Goal: Information Seeking & Learning: Learn about a topic

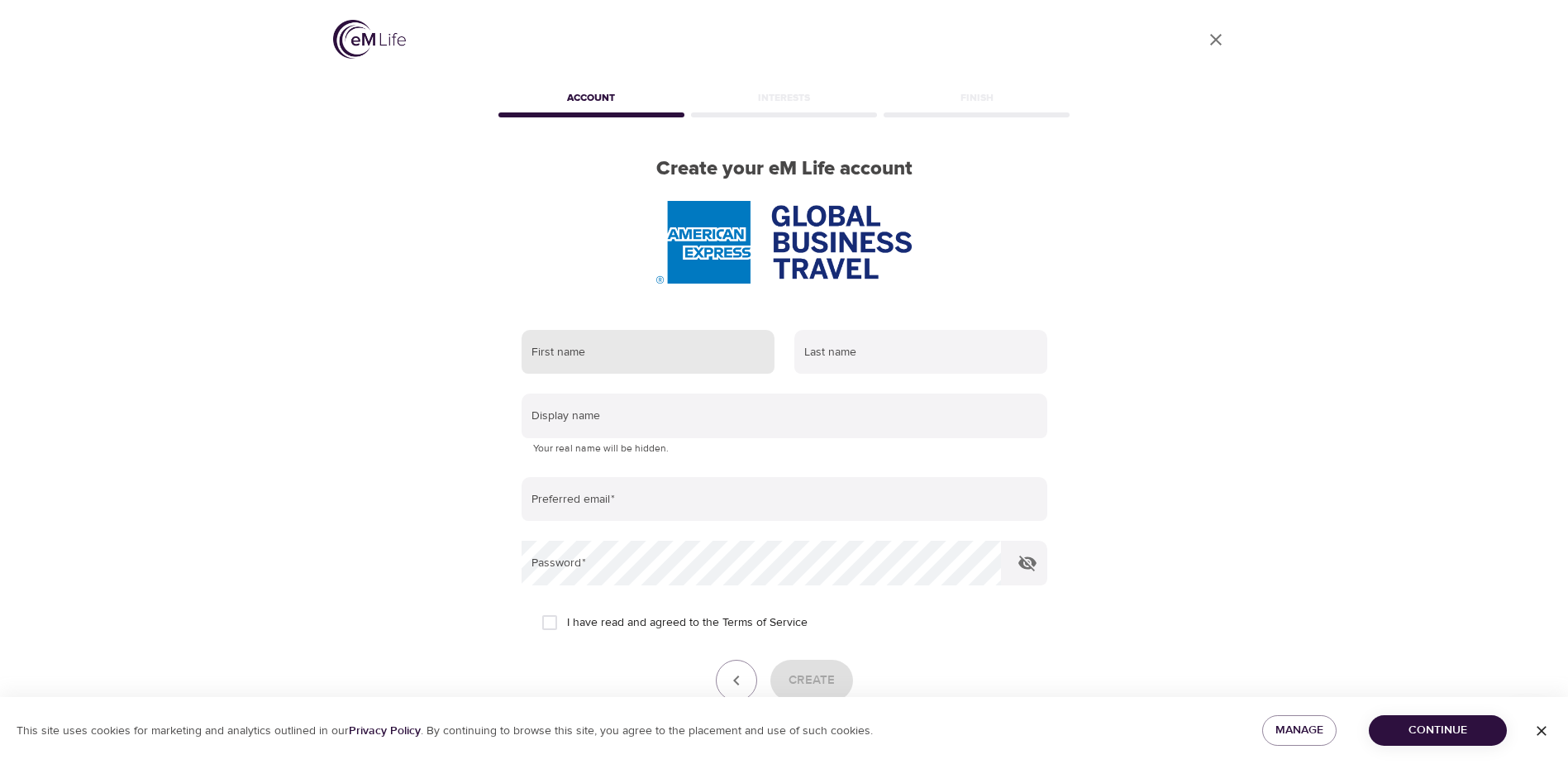
click at [651, 358] on input "text" at bounding box center [647, 352] width 253 height 45
type input "[PERSON_NAME]"
type input "Cutting"
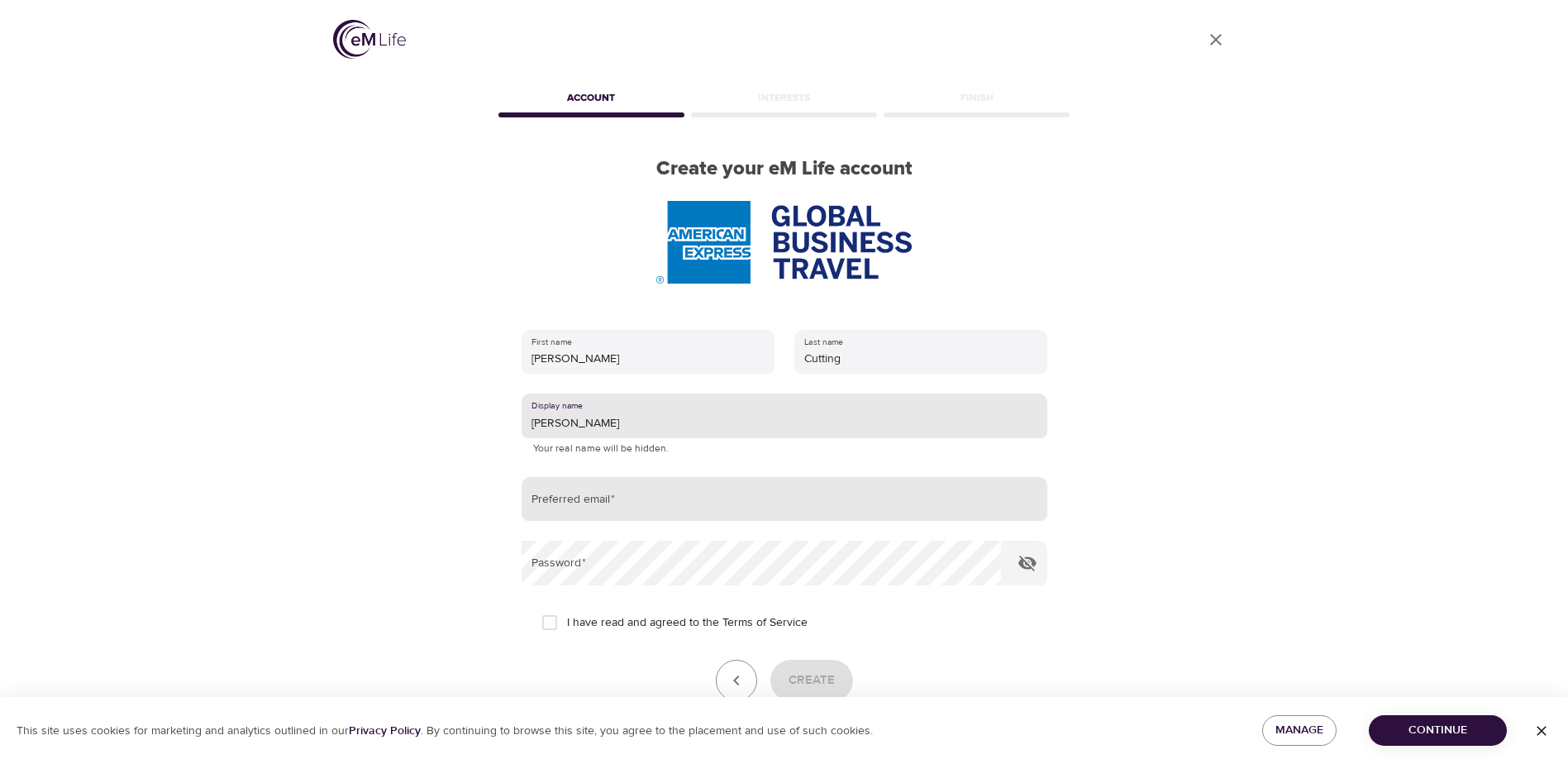
type input "[PERSON_NAME]"
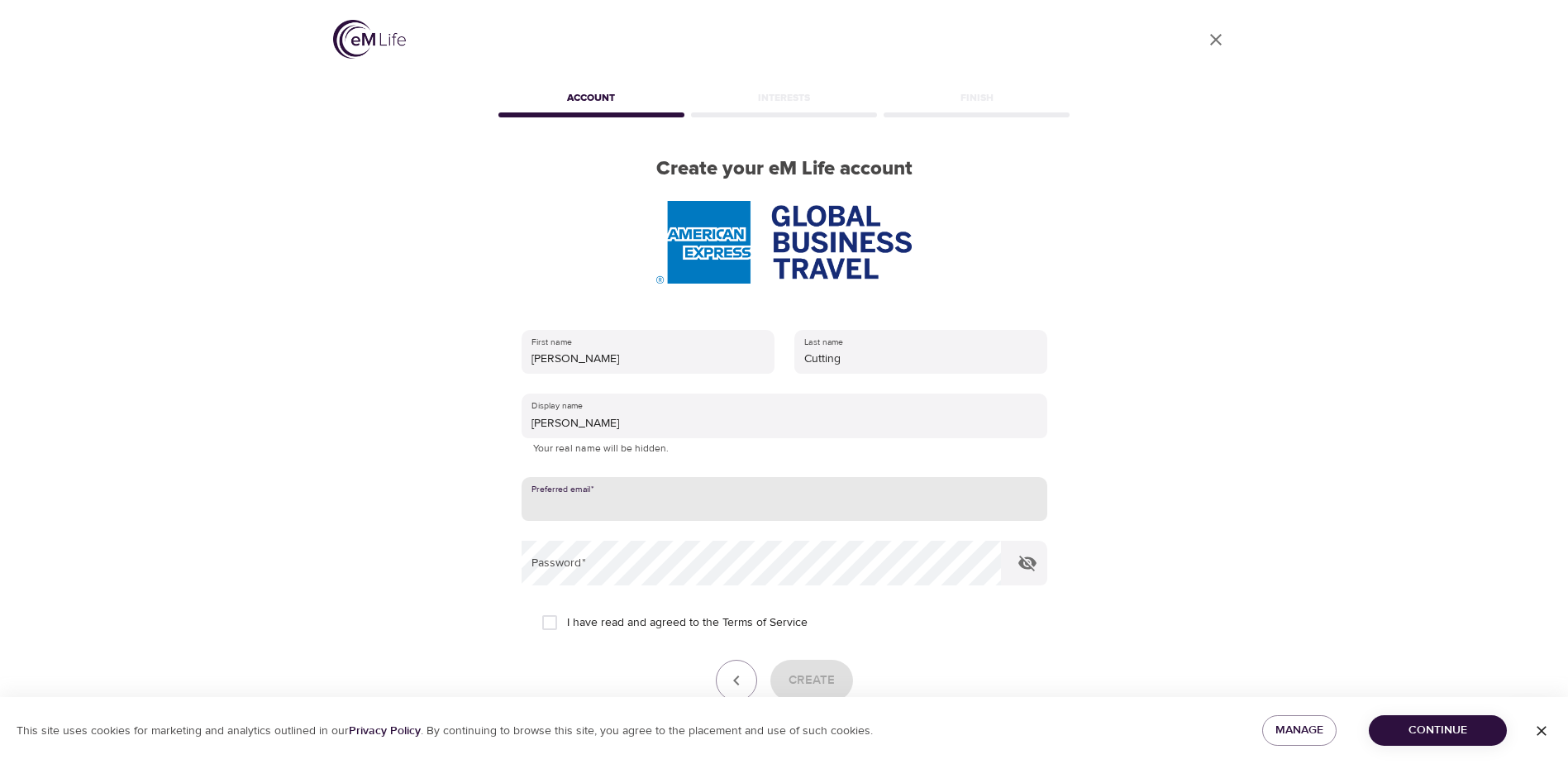
click at [618, 487] on input "email" at bounding box center [784, 499] width 525 height 45
type input "[PERSON_NAME][EMAIL_ADDRESS][DOMAIN_NAME]"
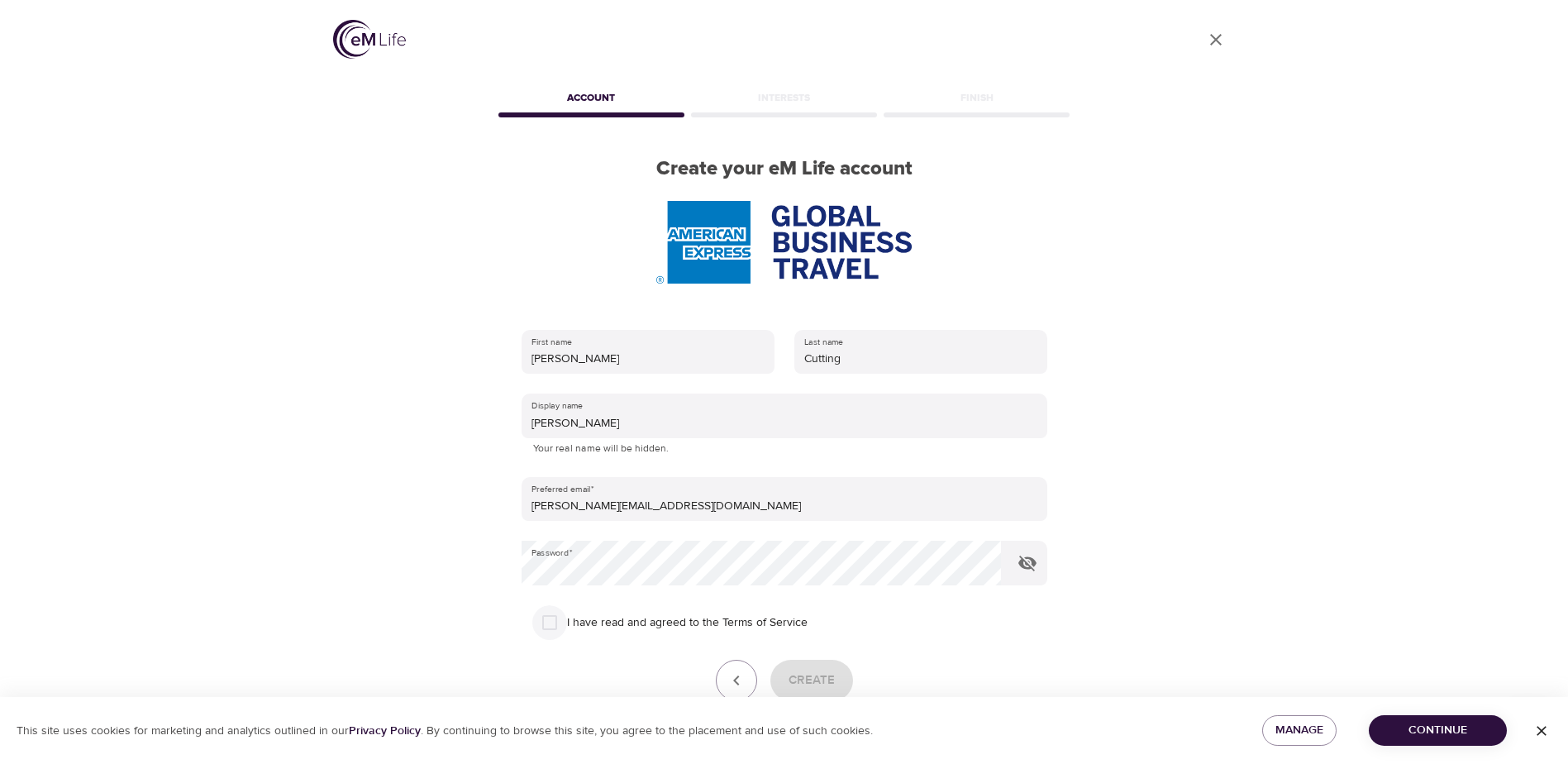
click at [559, 624] on input "I have read and agreed to the Terms of Service" at bounding box center [549, 622] width 35 height 35
checkbox input "true"
click at [813, 678] on span "Create" at bounding box center [811, 679] width 46 height 21
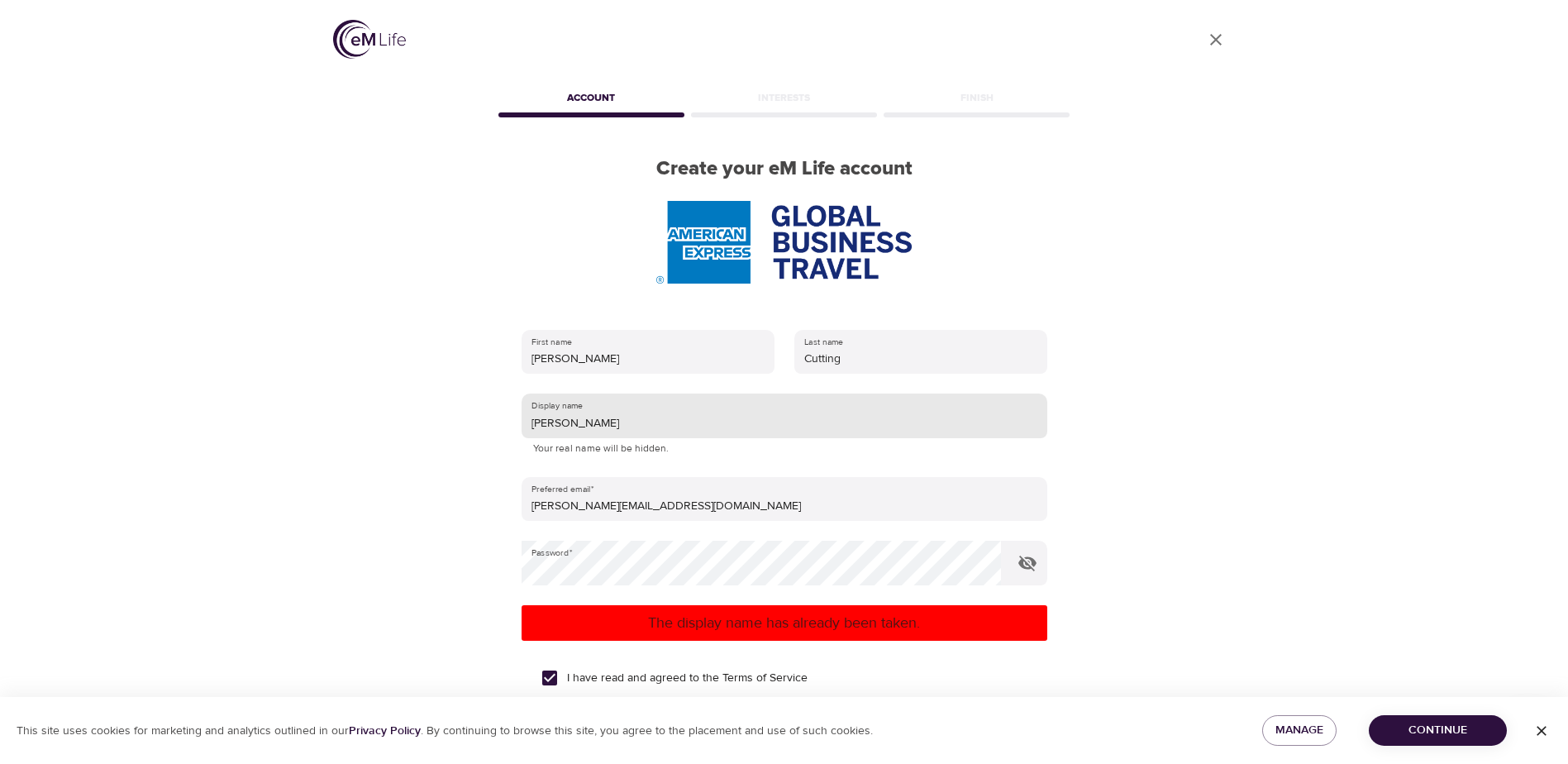
click at [733, 423] on input "[PERSON_NAME]" at bounding box center [784, 416] width 525 height 45
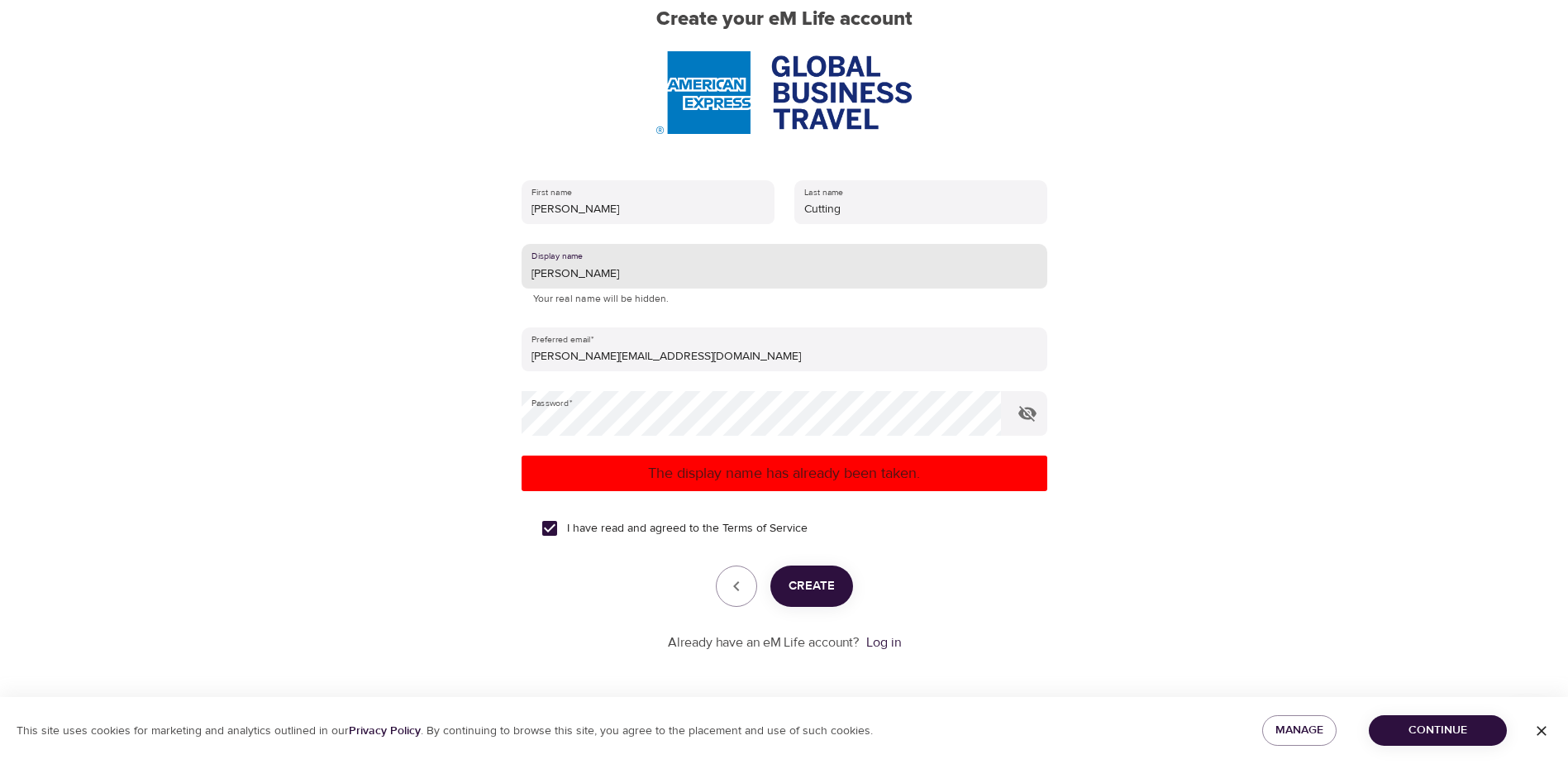
type input "[PERSON_NAME]"
click at [800, 592] on span "Create" at bounding box center [811, 586] width 46 height 21
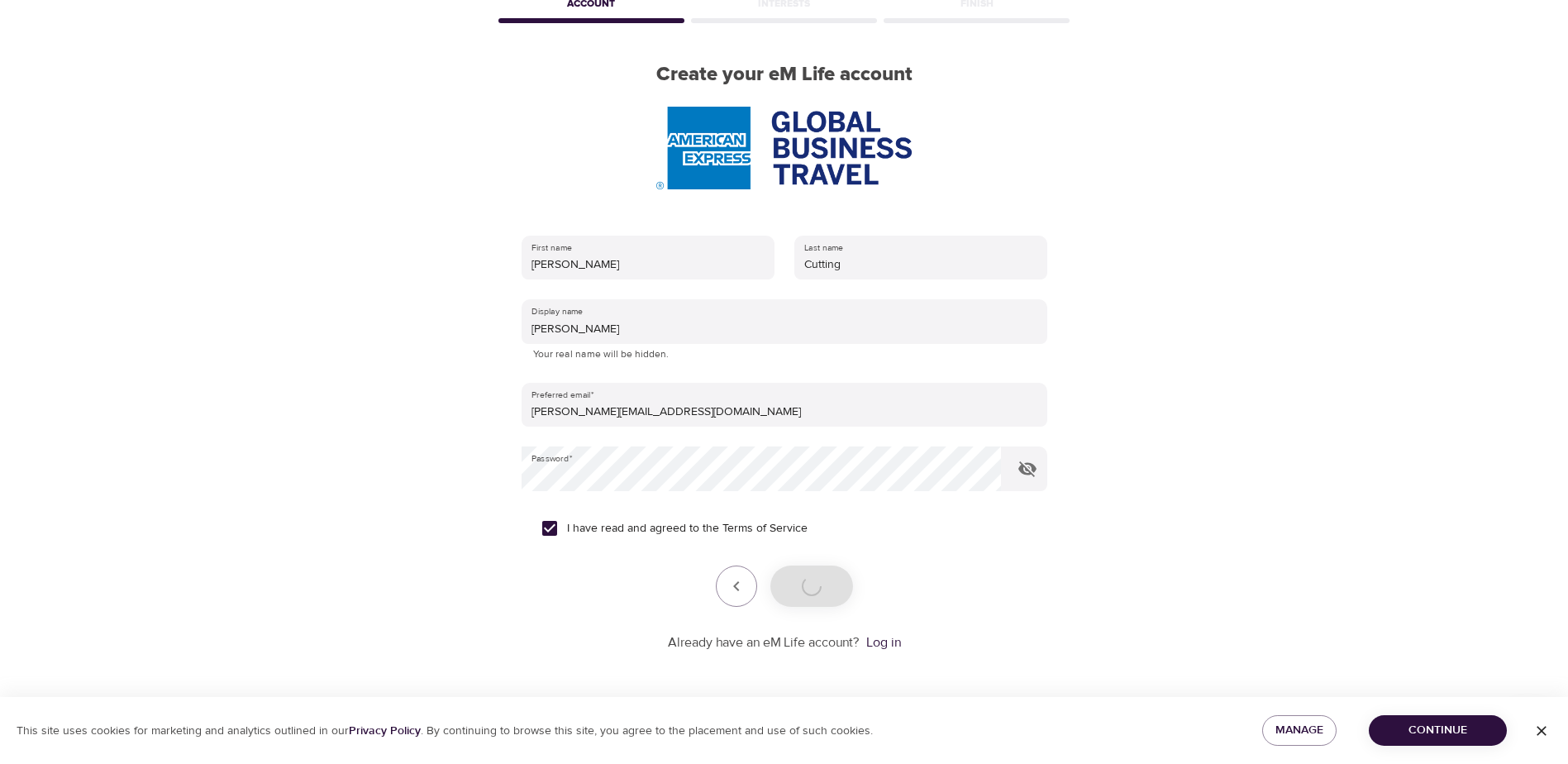
scroll to position [95, 0]
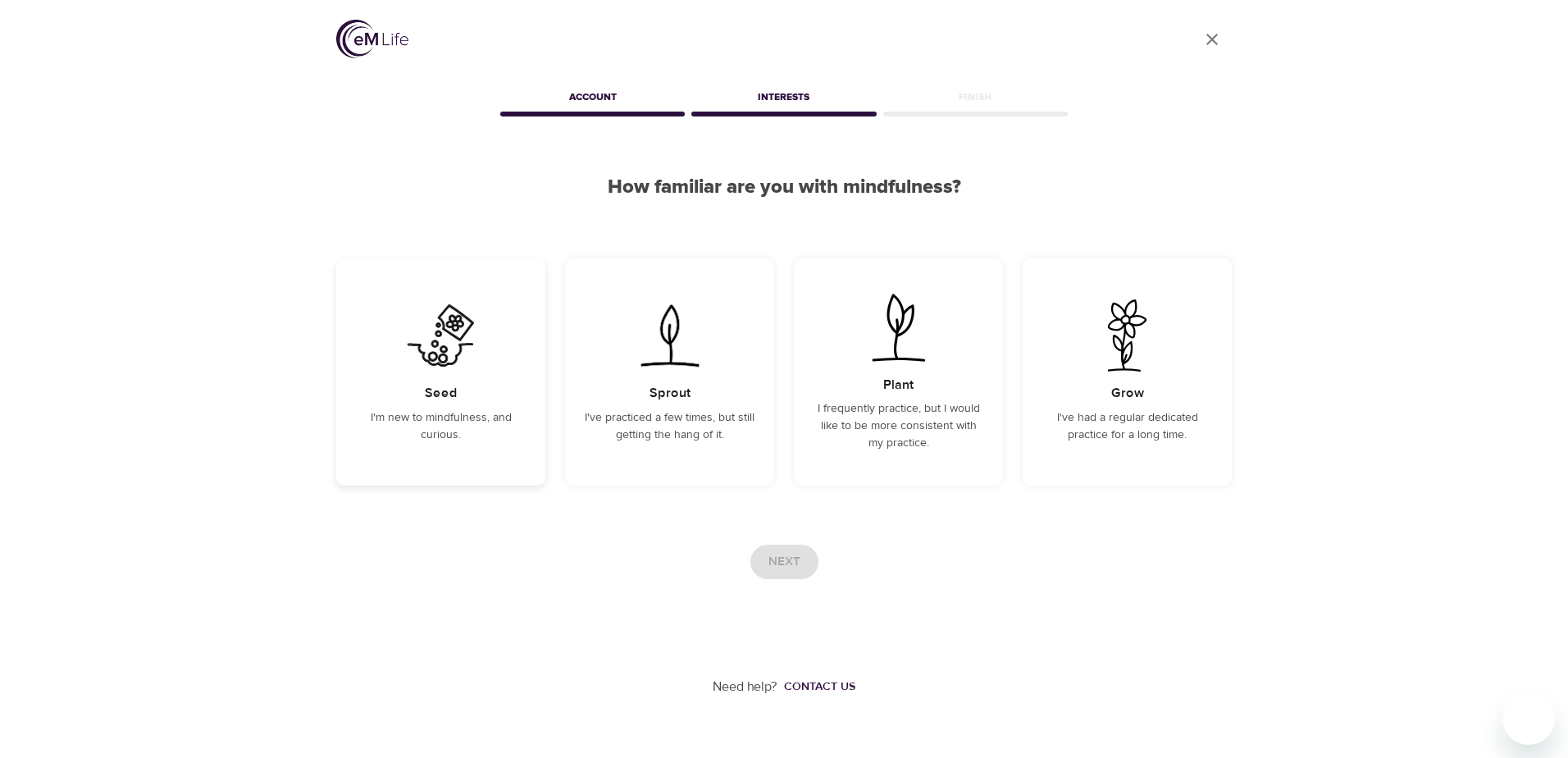
click at [415, 365] on img at bounding box center [440, 335] width 83 height 72
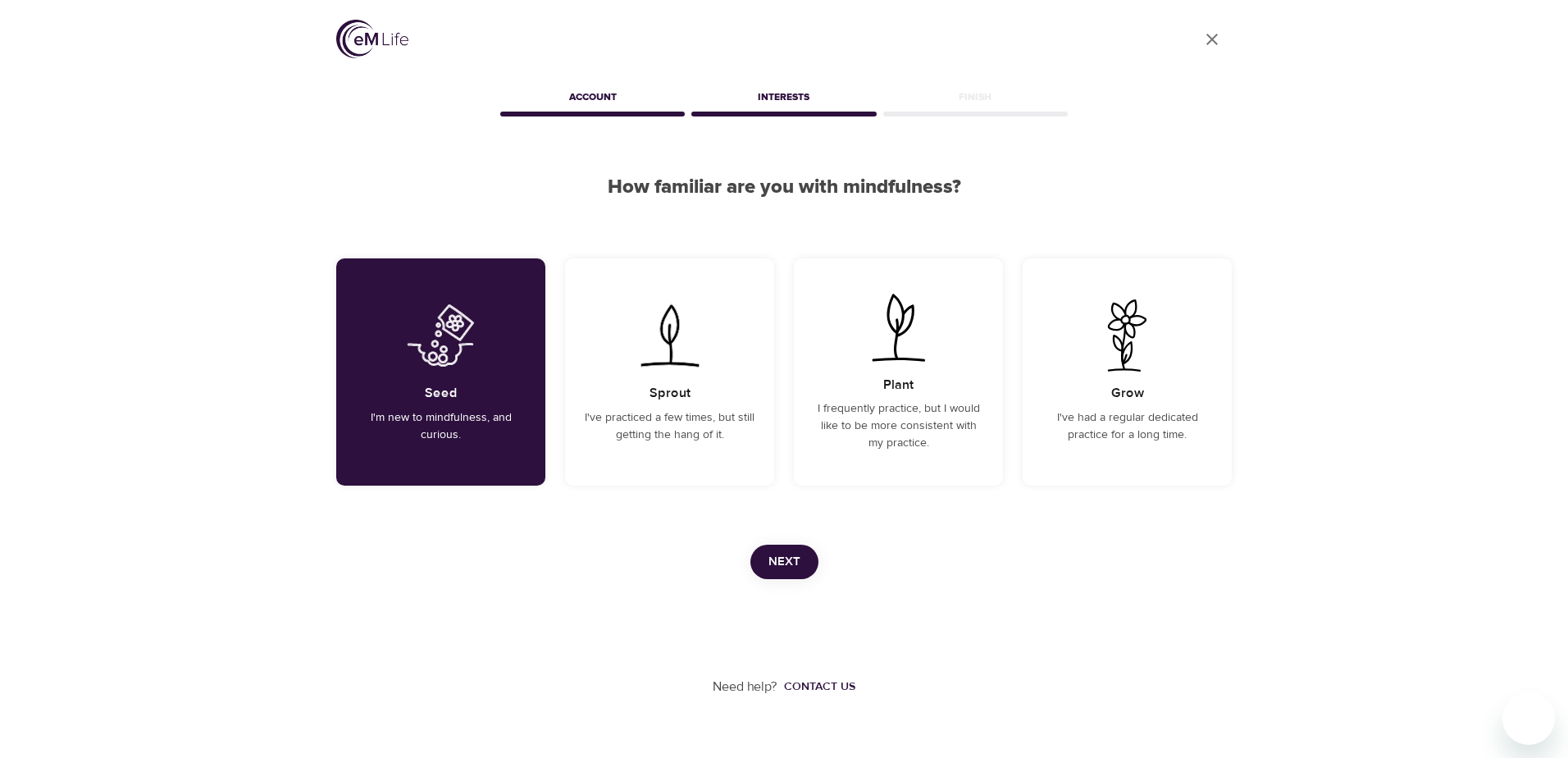
click at [804, 560] on button "Next" at bounding box center [784, 562] width 68 height 34
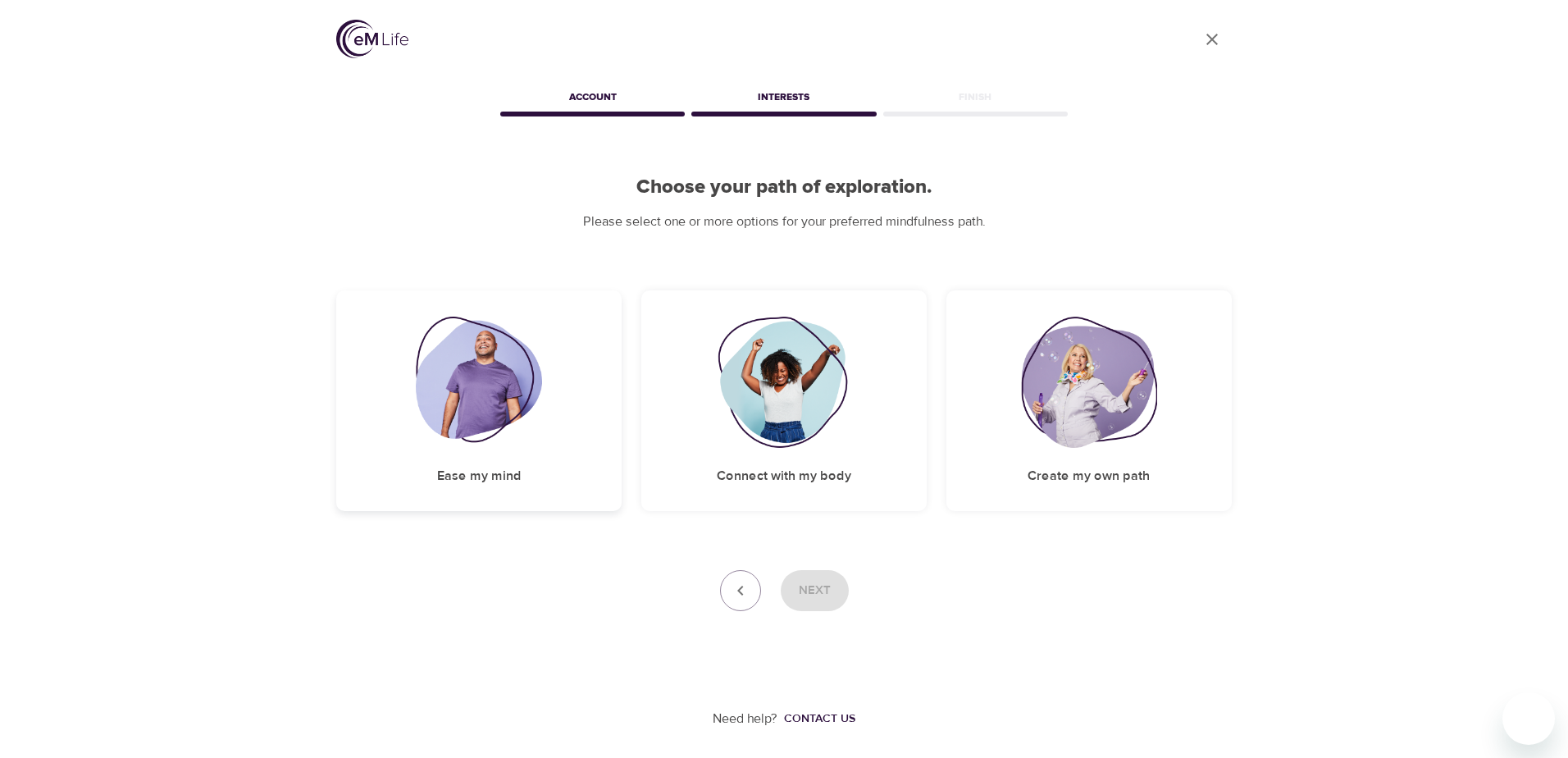
click at [484, 416] on img at bounding box center [480, 382] width 127 height 132
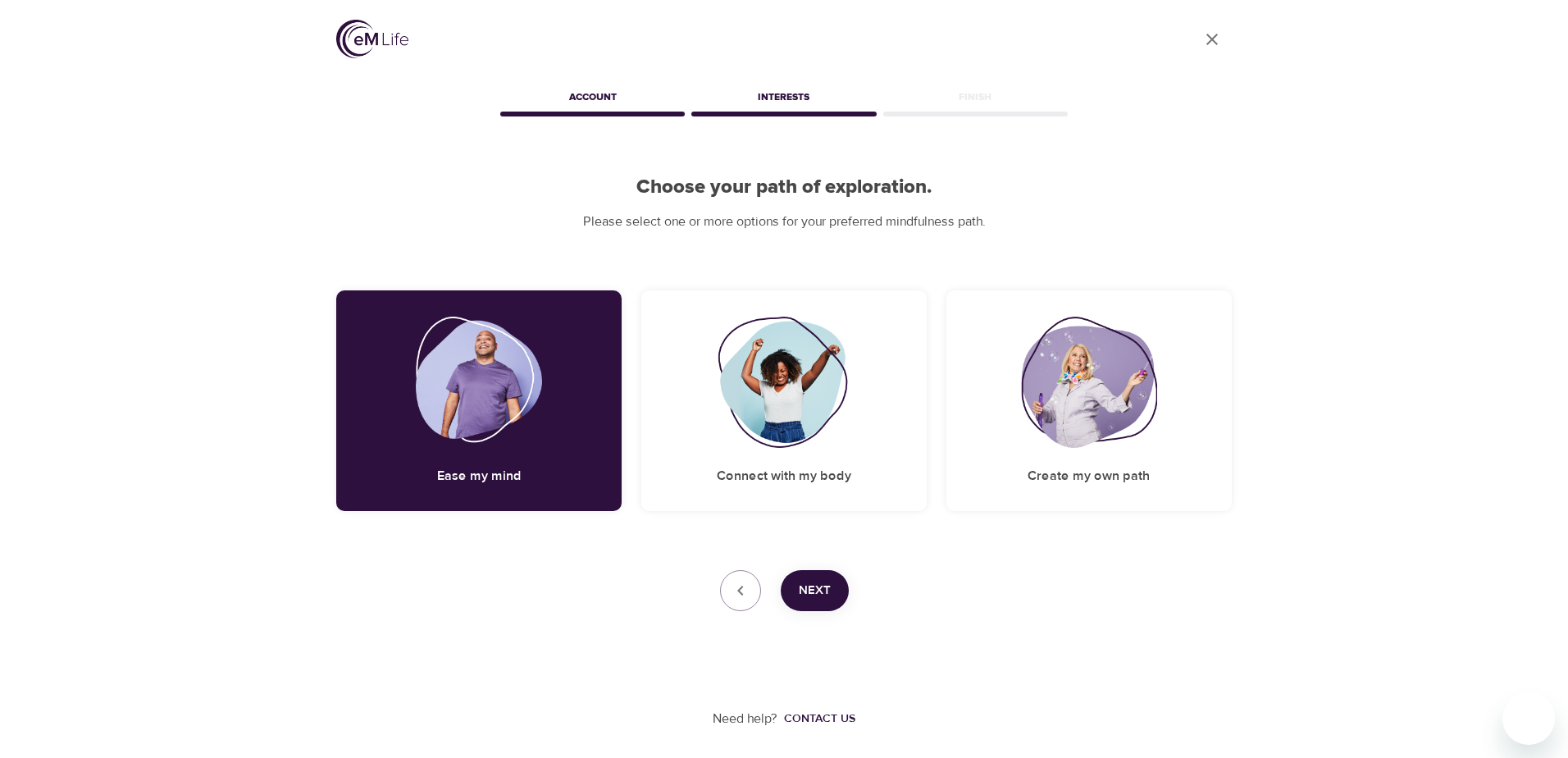
click at [807, 579] on button "Next" at bounding box center [814, 590] width 68 height 41
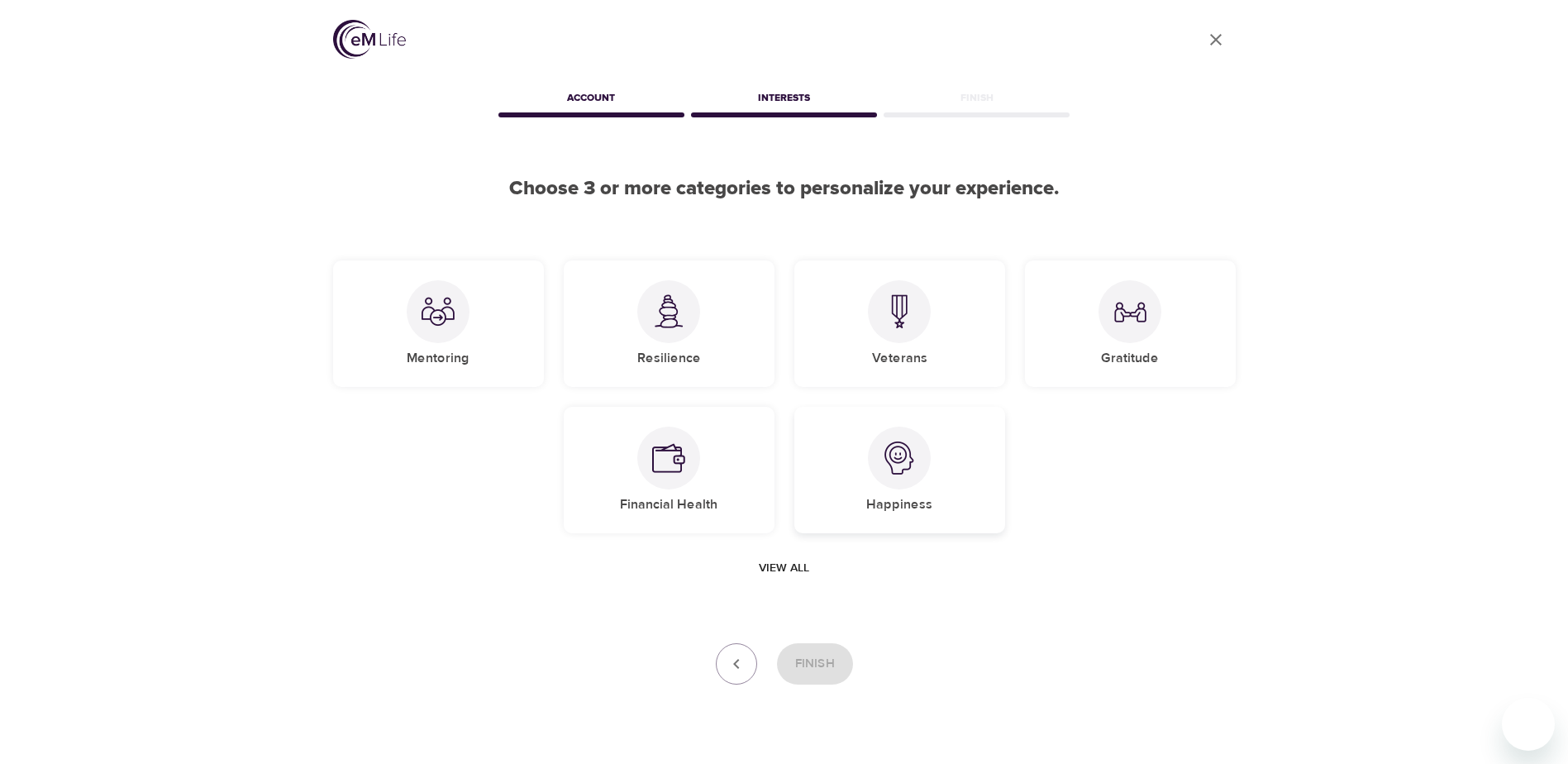
click at [874, 468] on div at bounding box center [899, 458] width 63 height 63
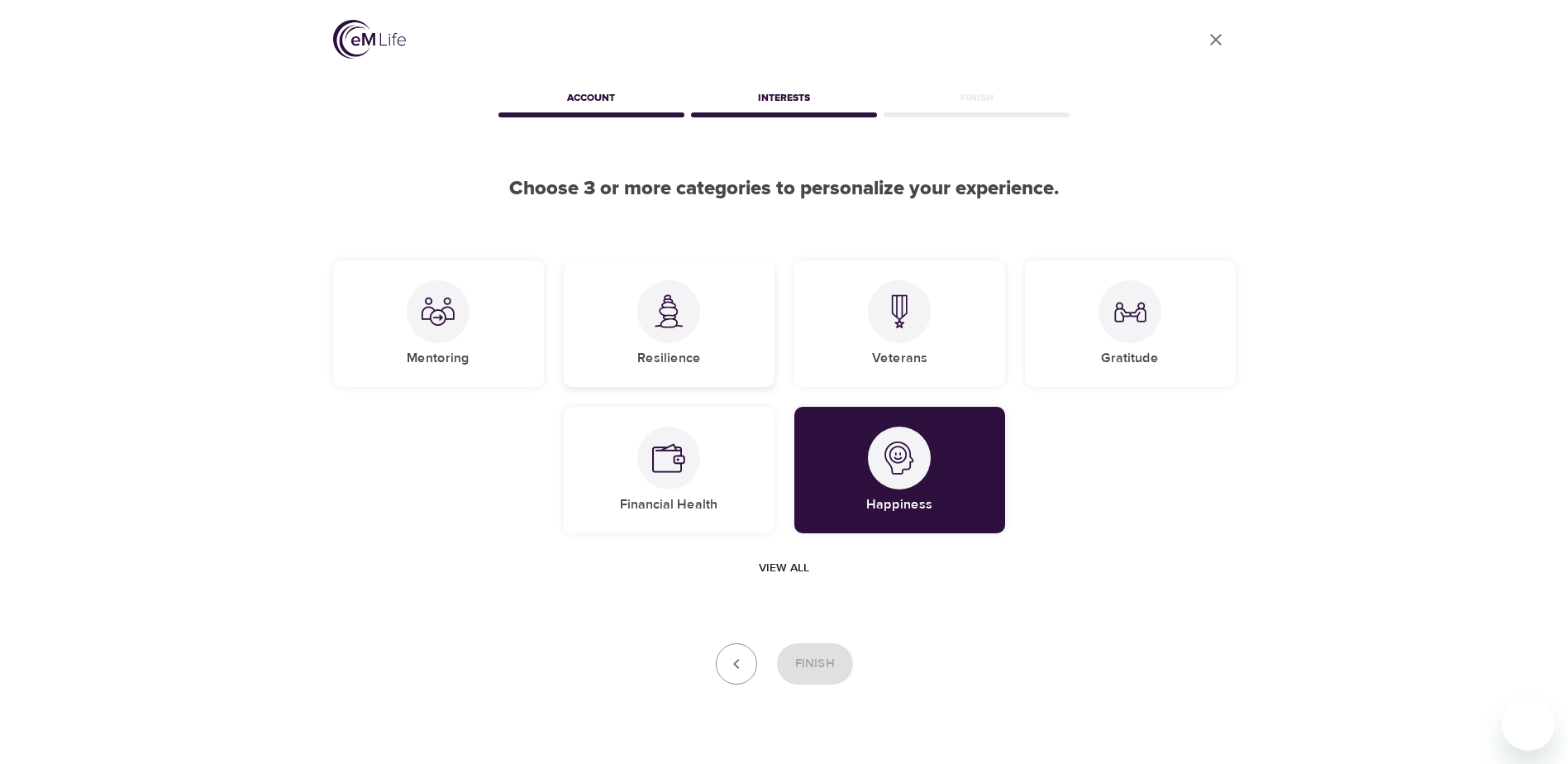
click at [715, 348] on div "Resilience" at bounding box center [668, 324] width 210 height 127
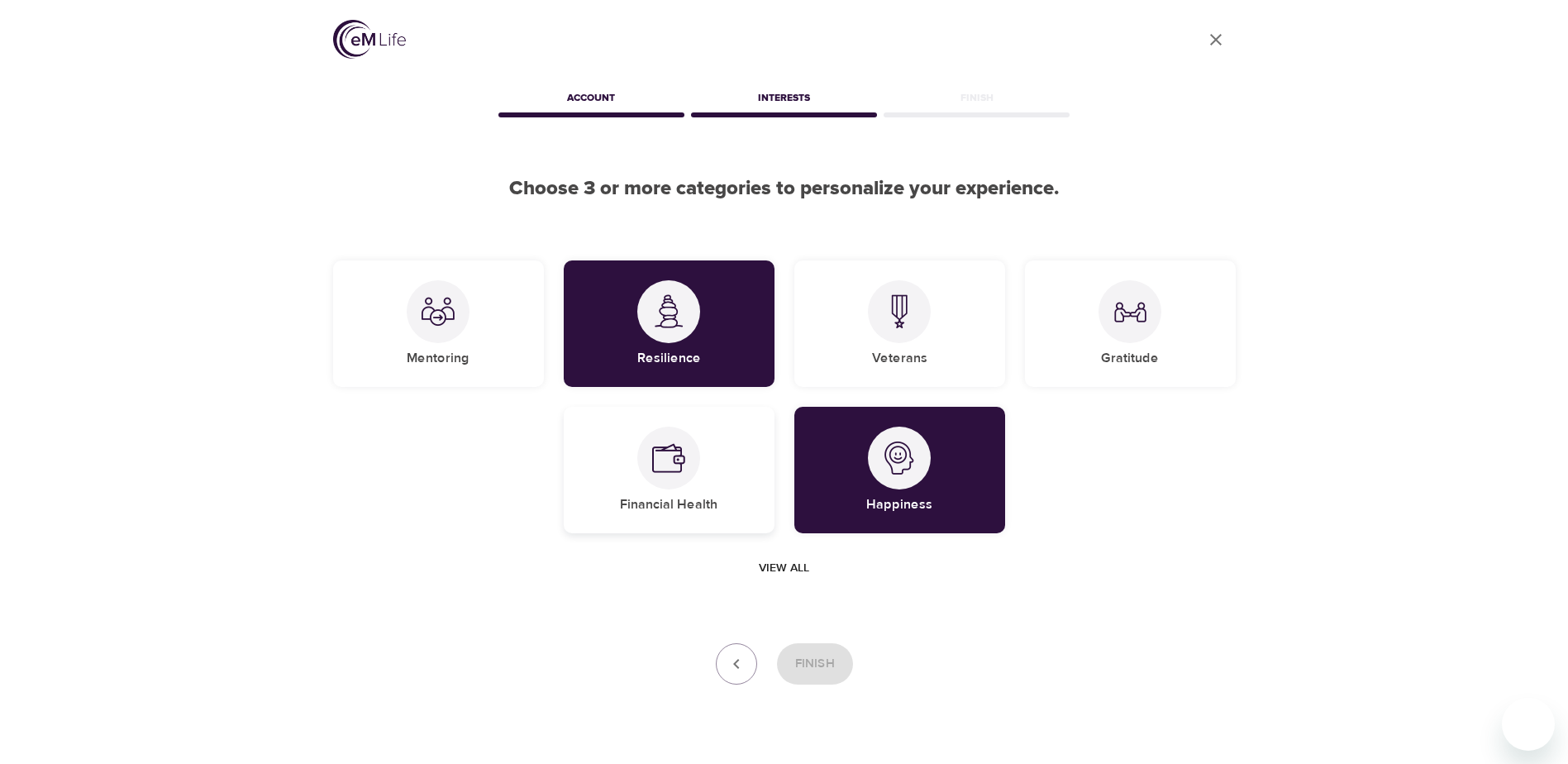
click at [647, 439] on div at bounding box center [668, 458] width 63 height 63
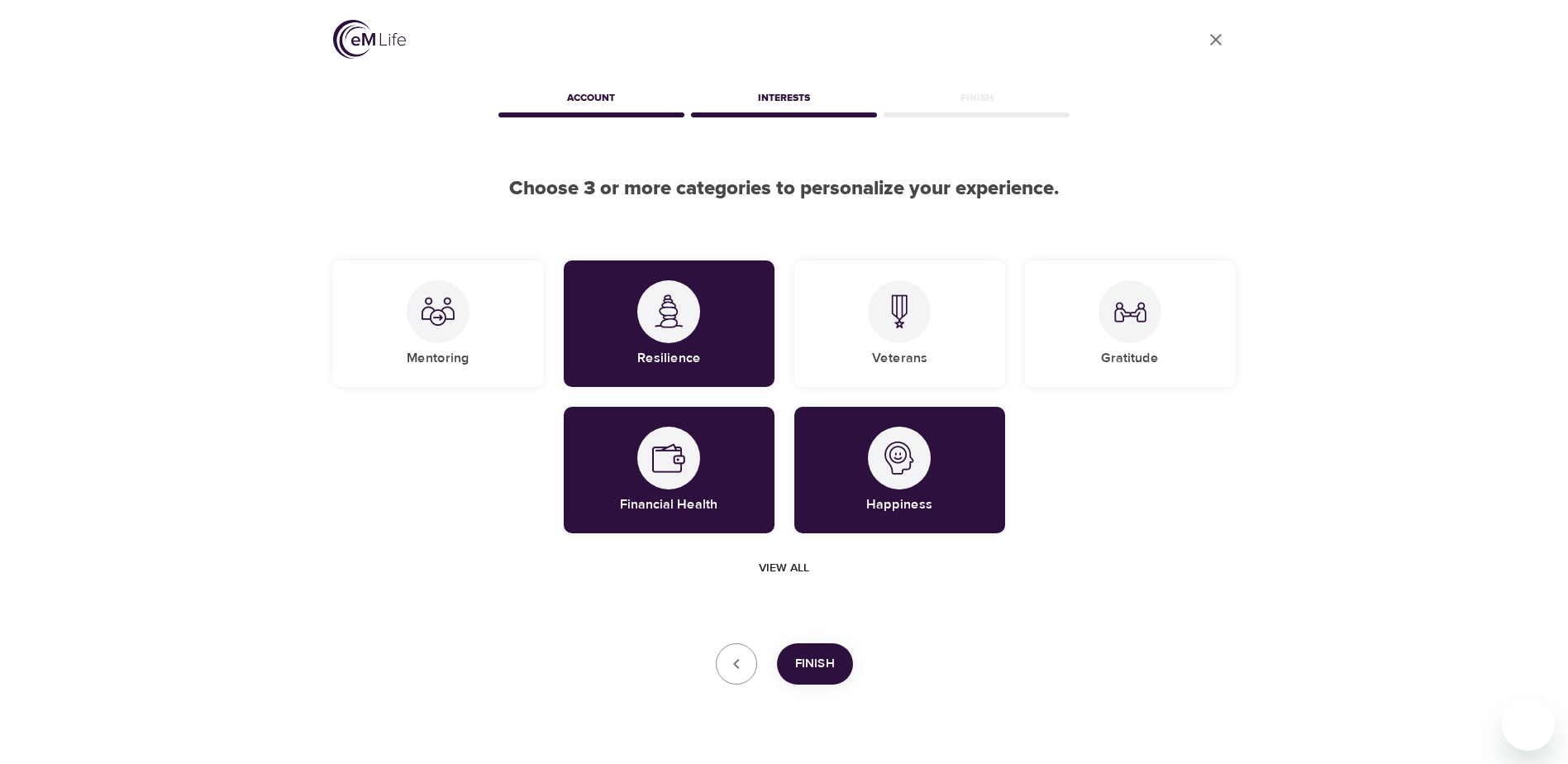
click at [828, 667] on span "Finish" at bounding box center [814, 663] width 40 height 21
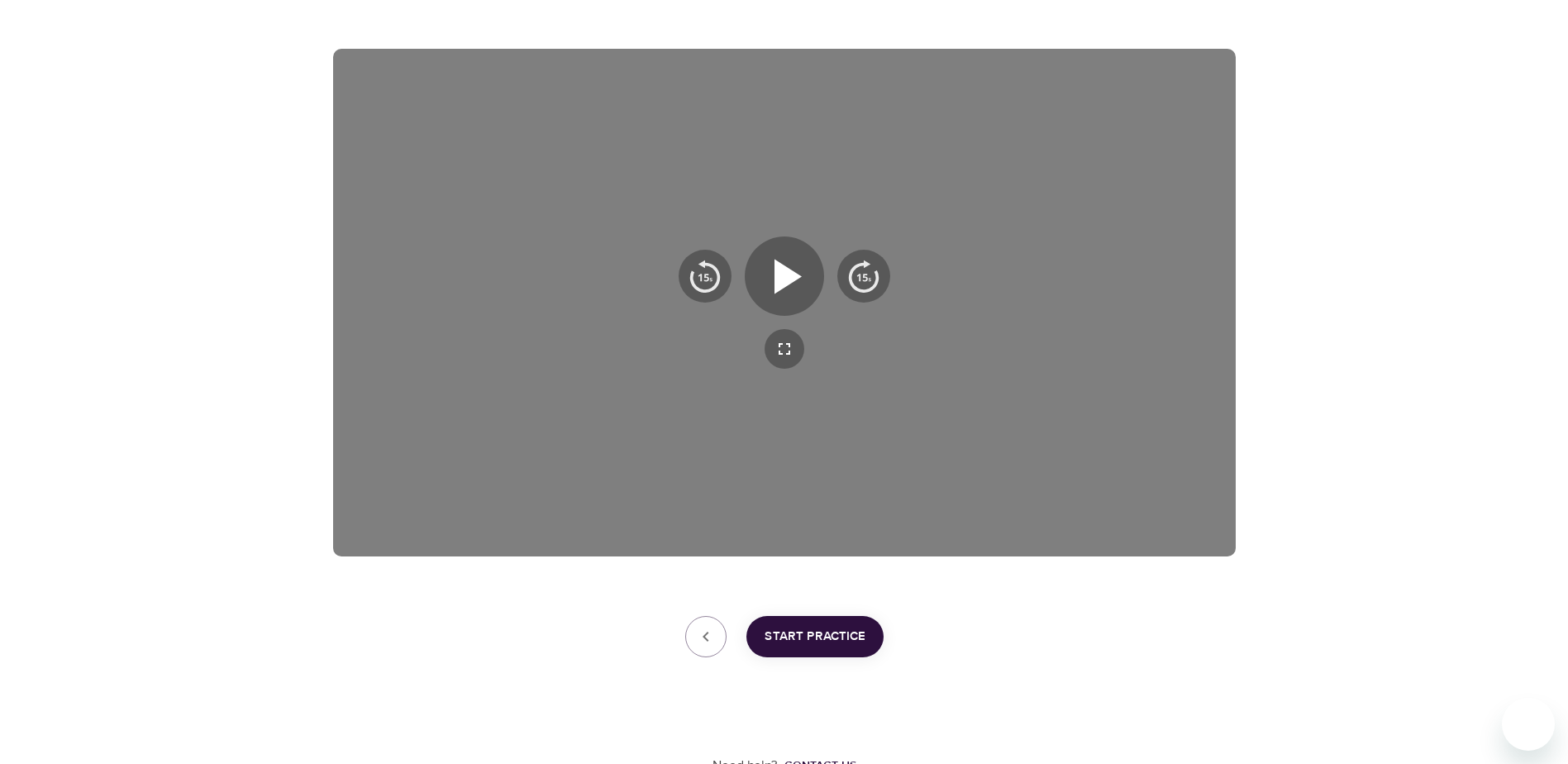
scroll to position [255, 0]
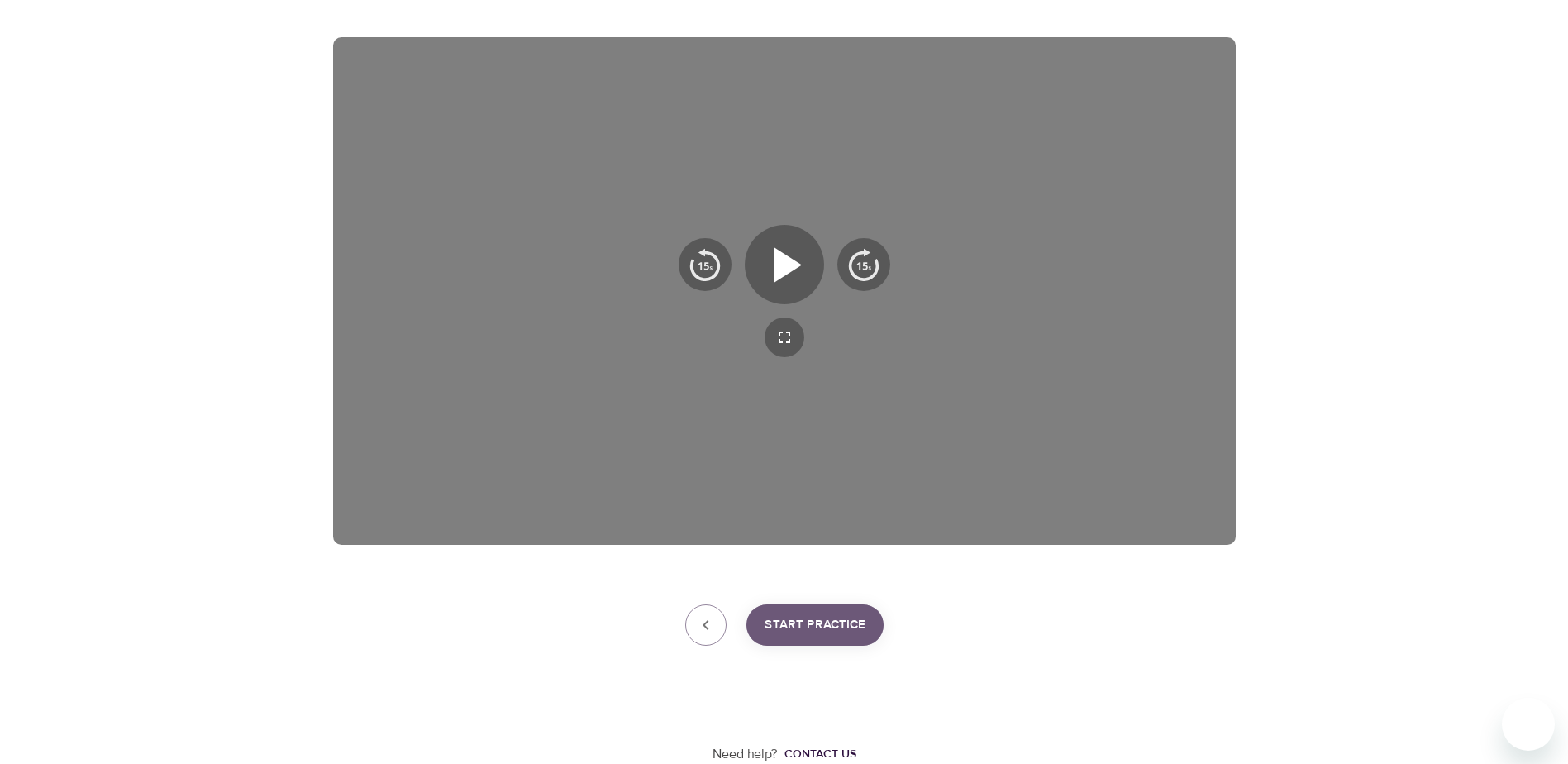
click at [835, 618] on span "Start Practice" at bounding box center [814, 625] width 101 height 21
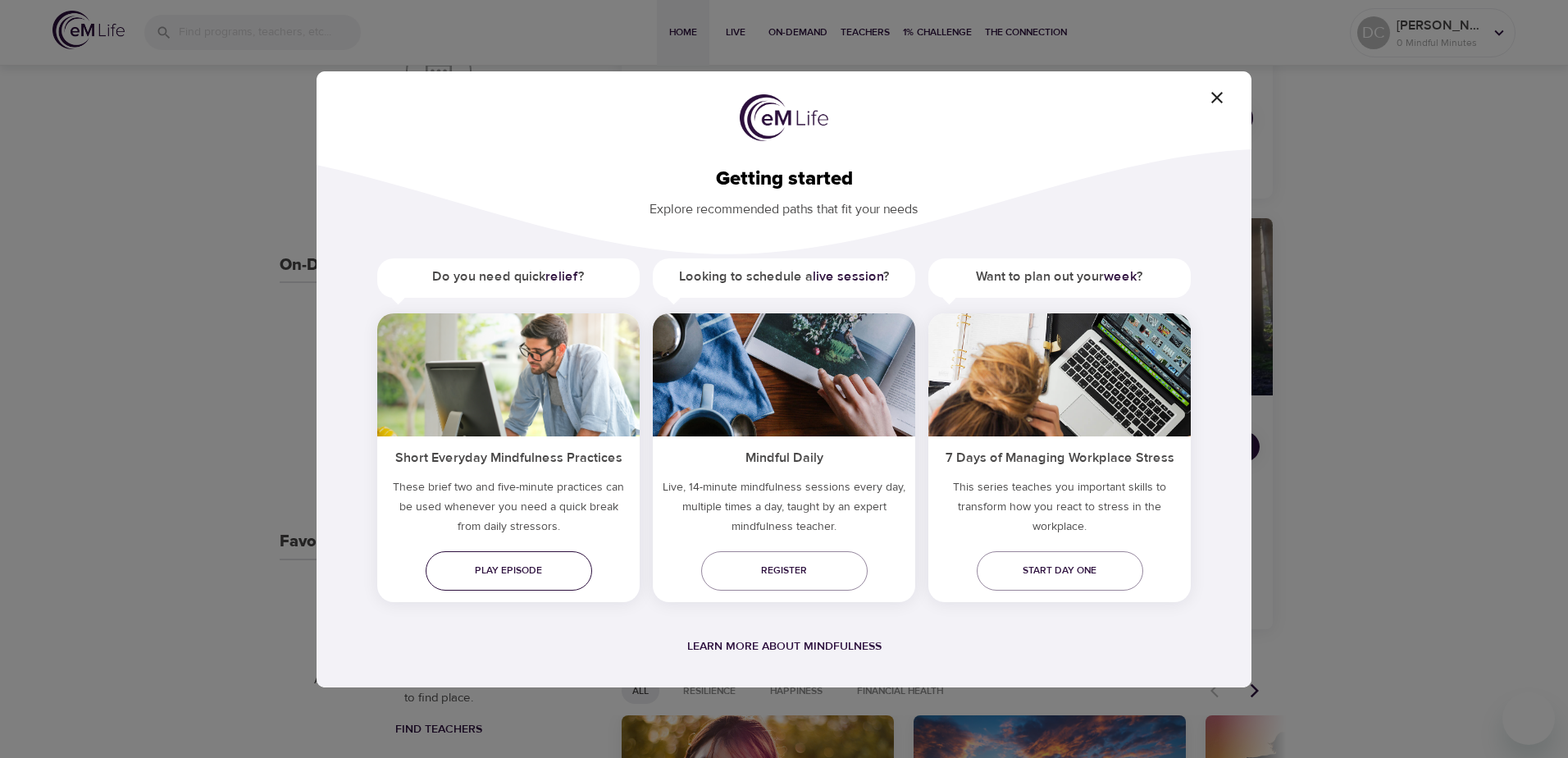
click at [534, 572] on span "Play episode" at bounding box center [508, 570] width 140 height 18
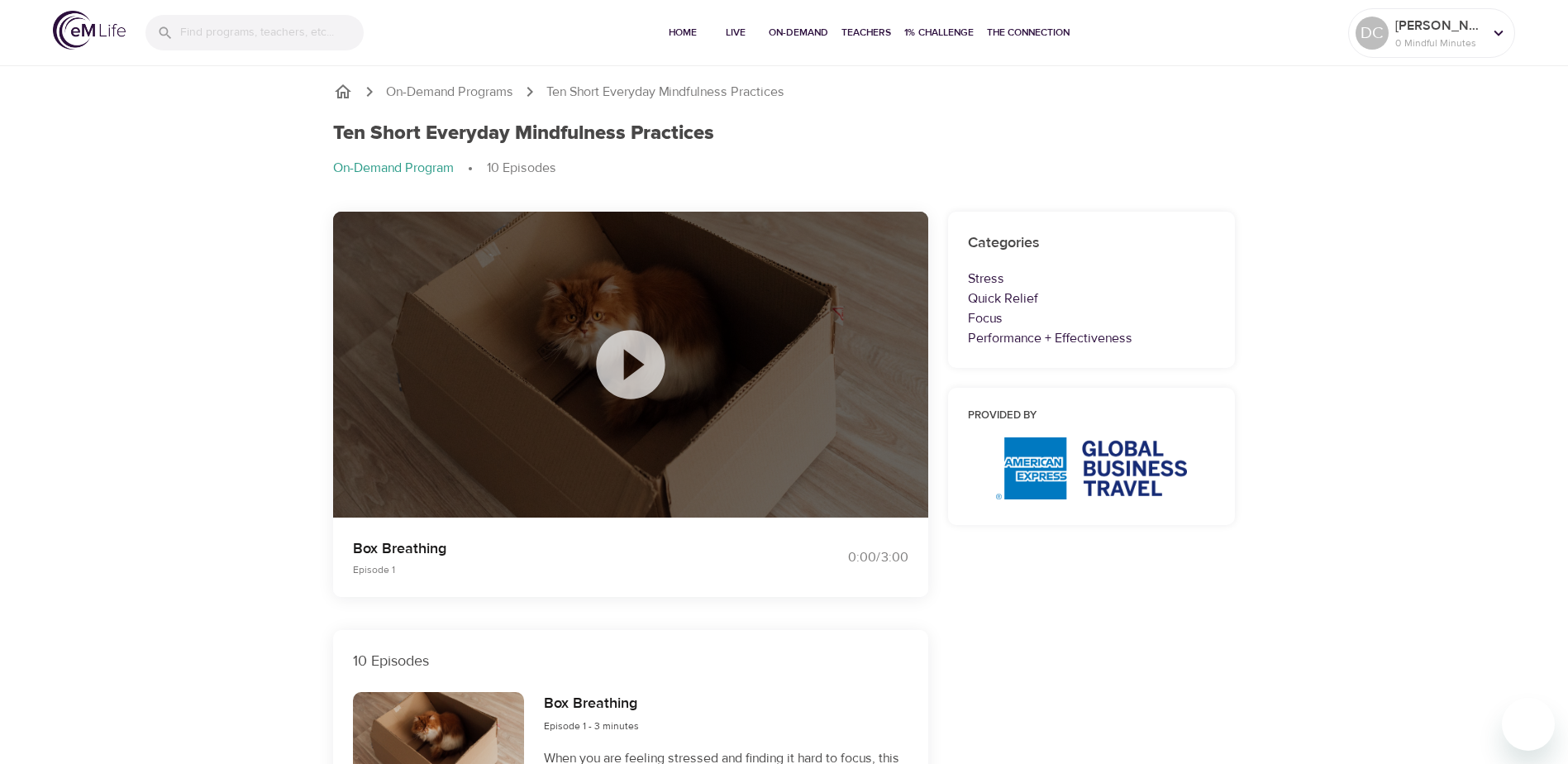
click at [636, 365] on icon at bounding box center [630, 364] width 83 height 83
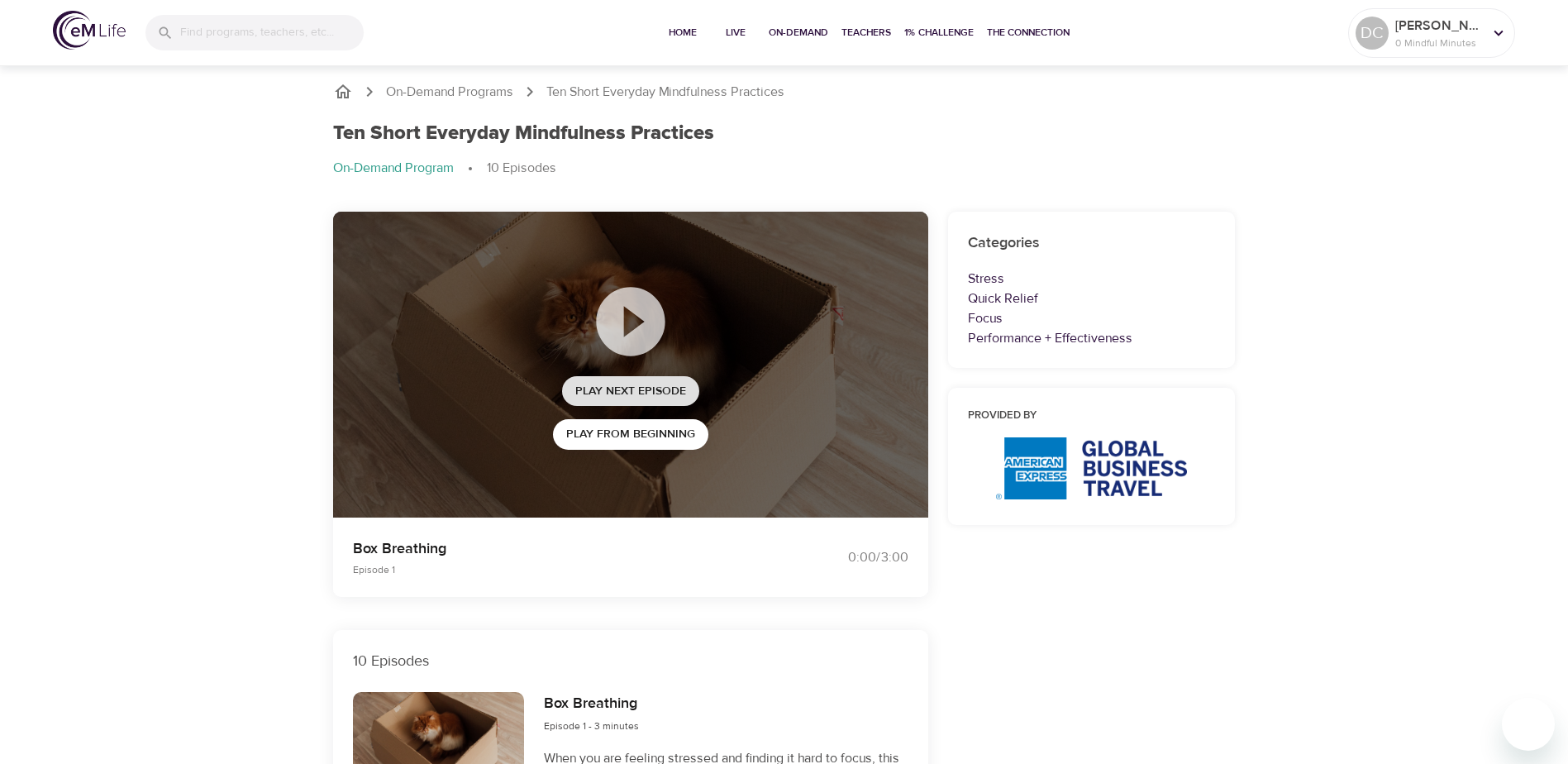
click at [641, 390] on span "Play Next Episode" at bounding box center [630, 391] width 111 height 20
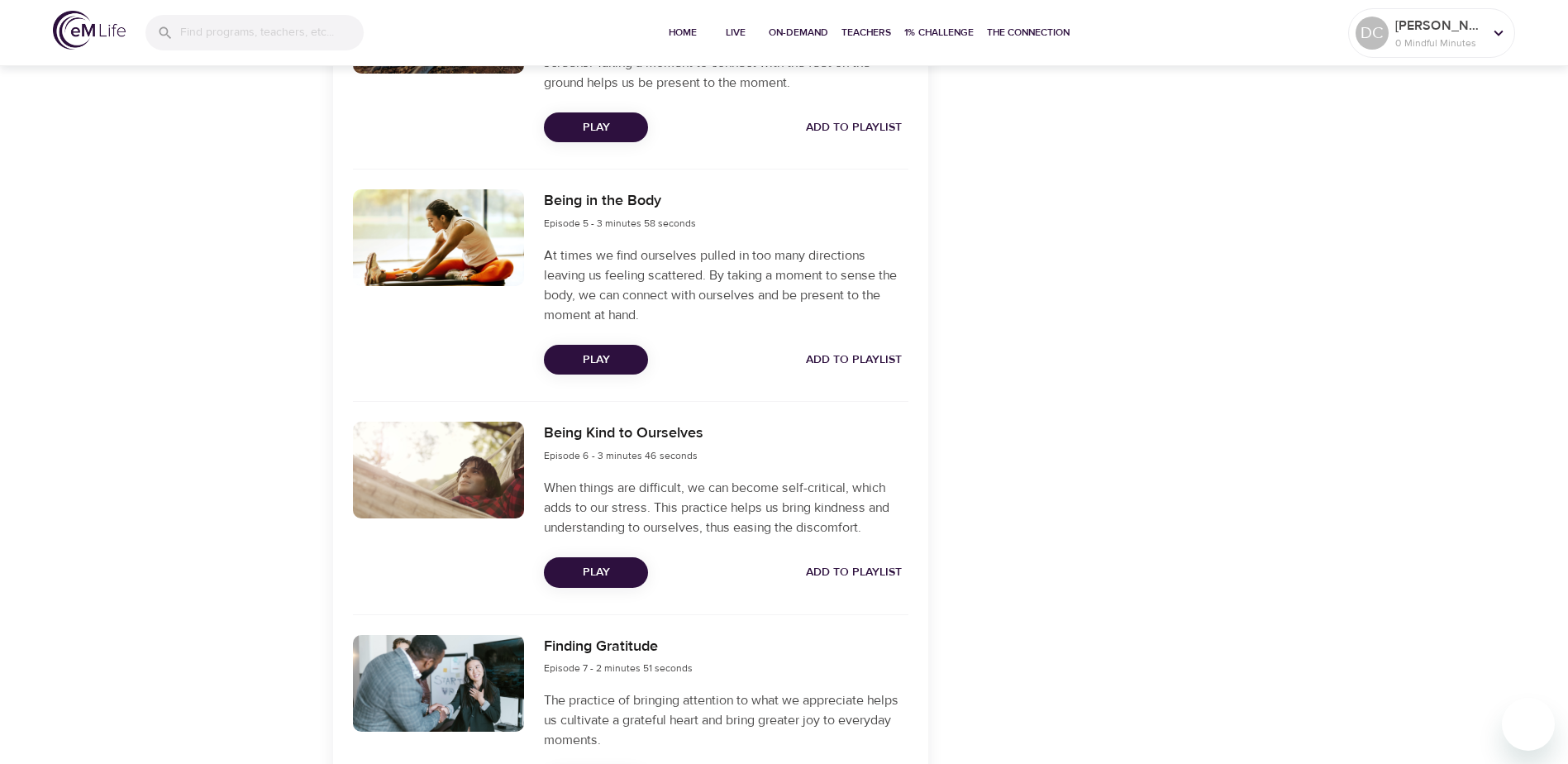
scroll to position [1488, 0]
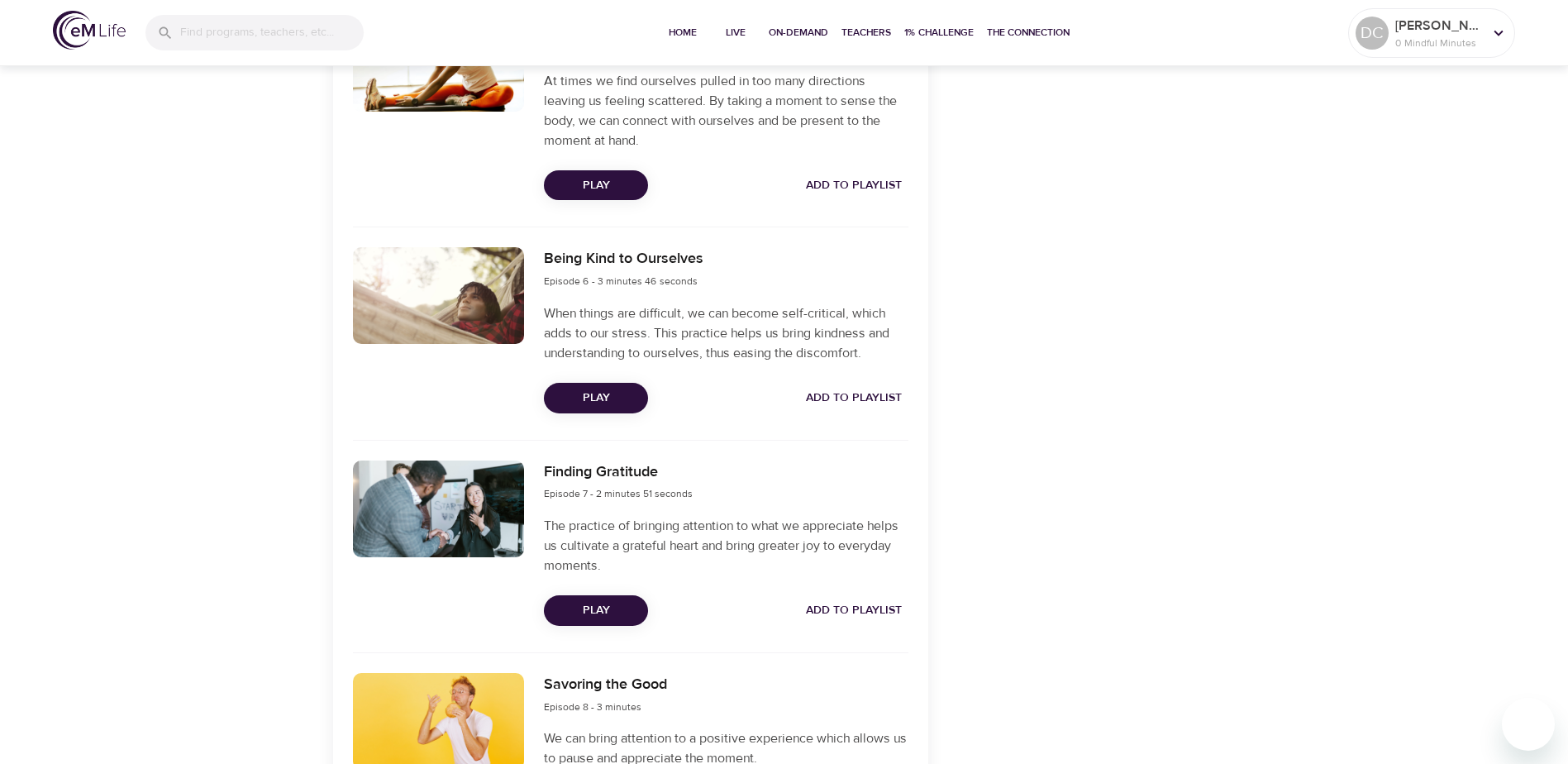
click at [607, 401] on span "Play" at bounding box center [596, 398] width 78 height 20
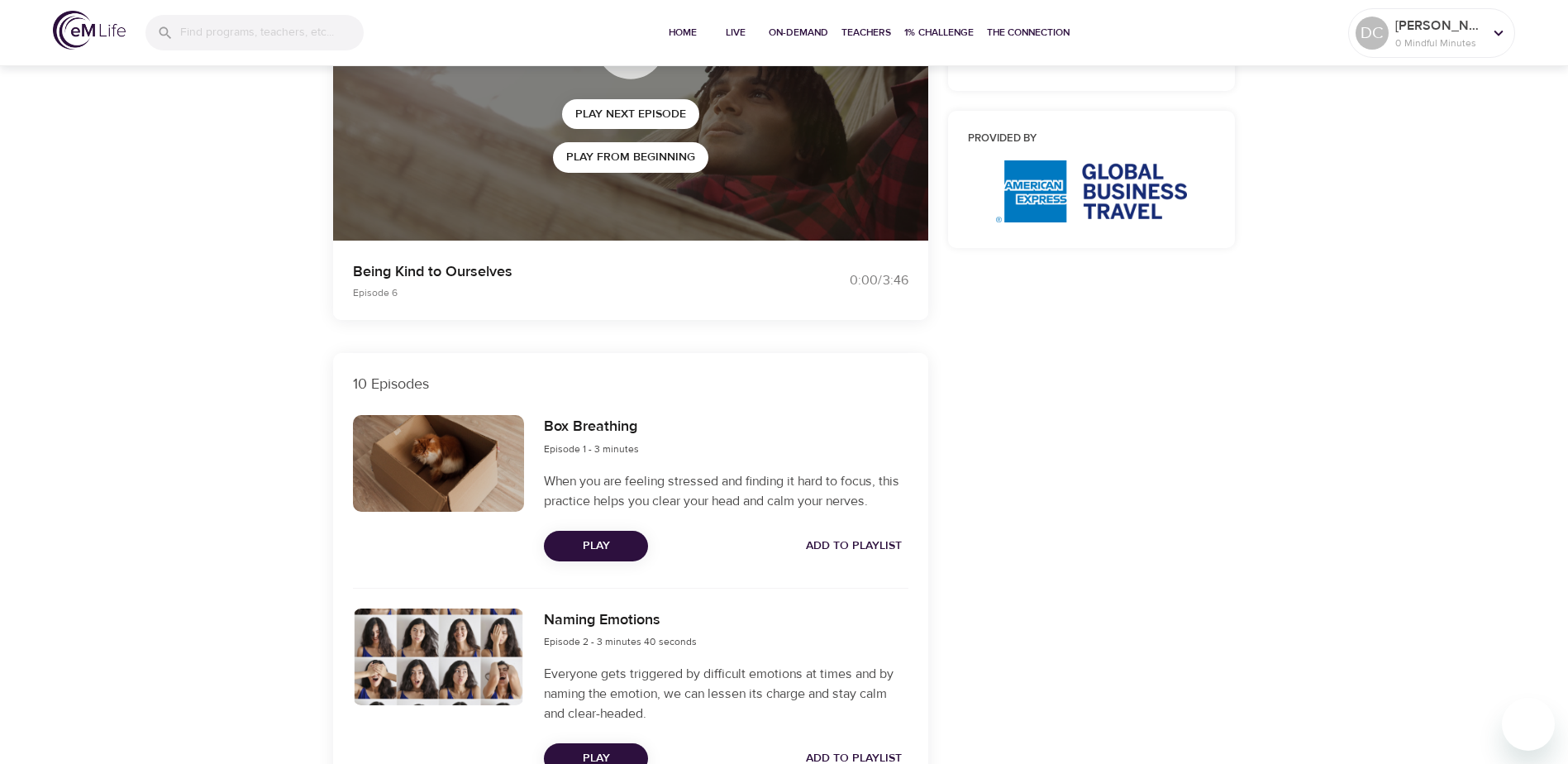
scroll to position [0, 0]
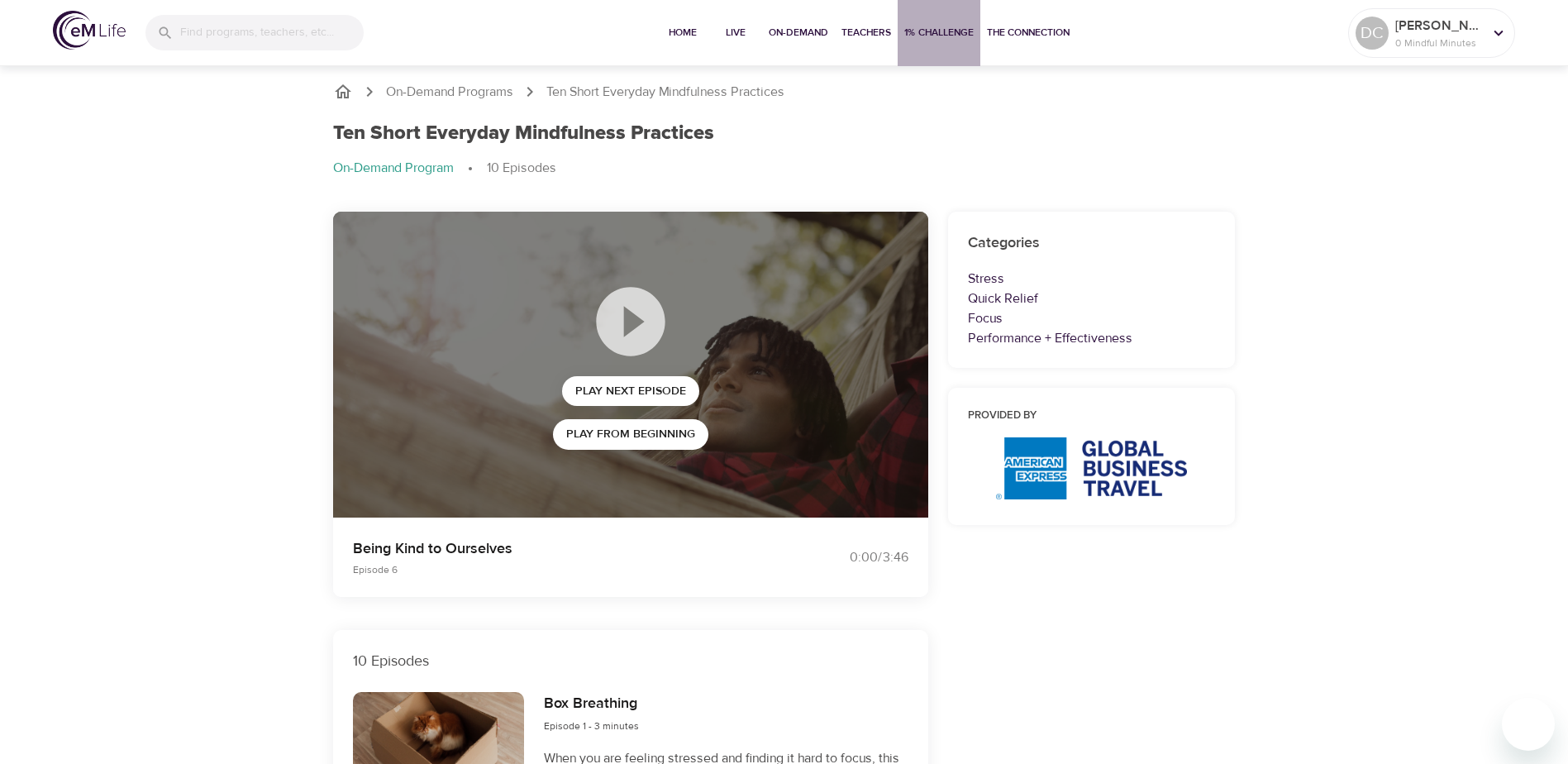
click at [932, 29] on span "1% Challenge" at bounding box center [939, 32] width 69 height 18
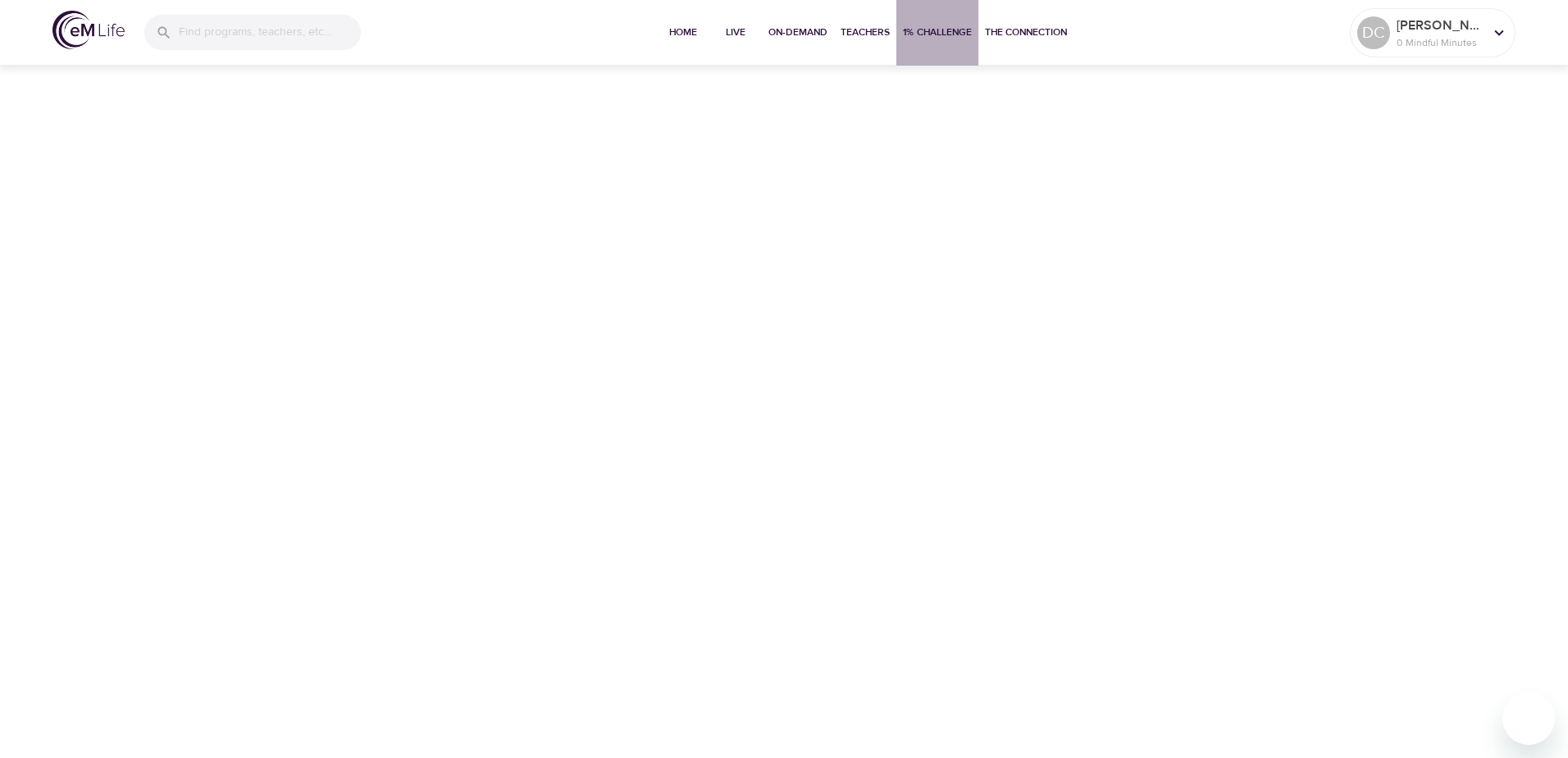
click at [925, 29] on span "1% Challenge" at bounding box center [937, 32] width 69 height 18
click at [678, 33] on span "Home" at bounding box center [683, 32] width 39 height 18
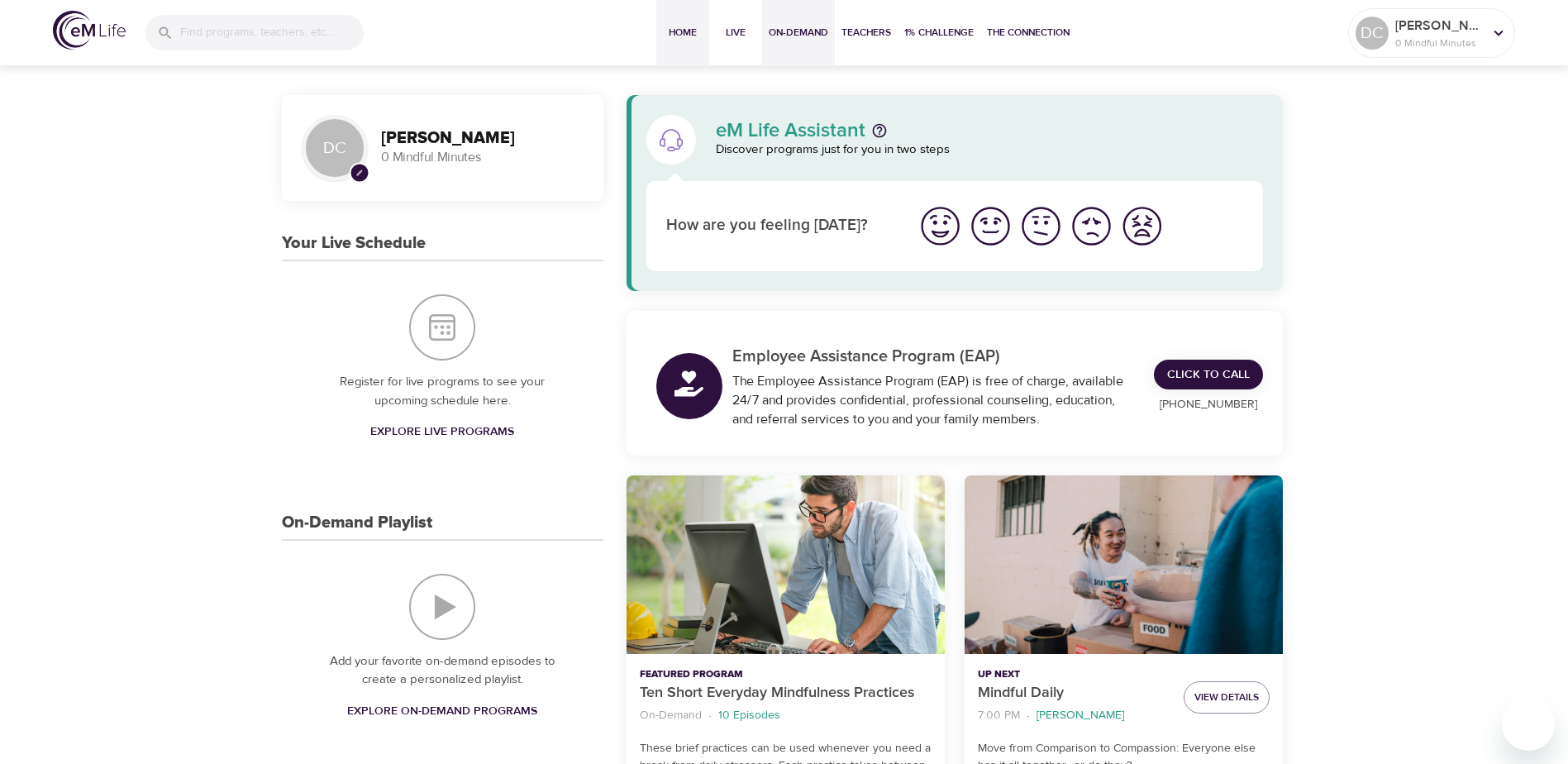
click at [790, 33] on span "On-Demand" at bounding box center [798, 32] width 59 height 18
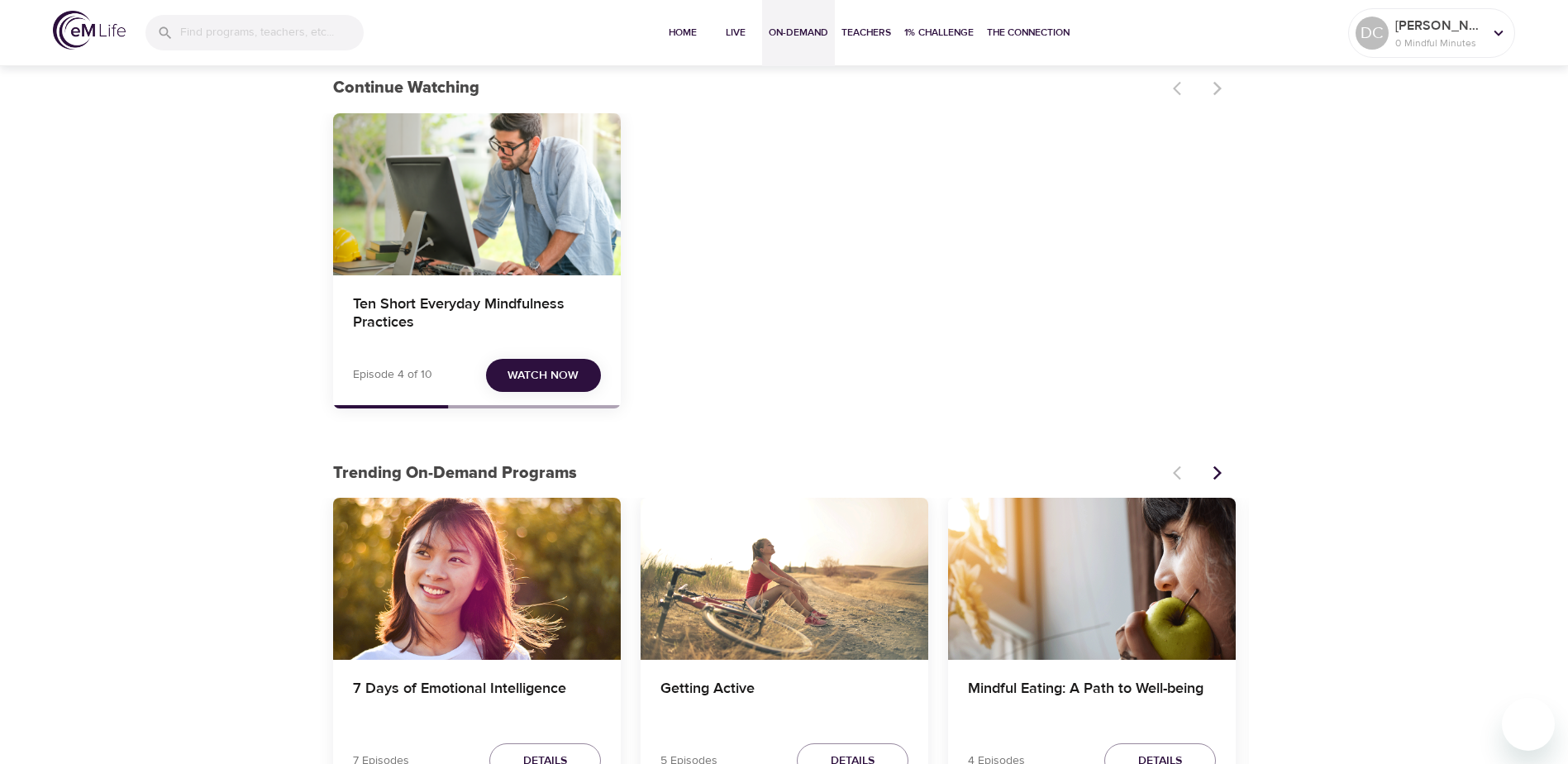
scroll to position [83, 0]
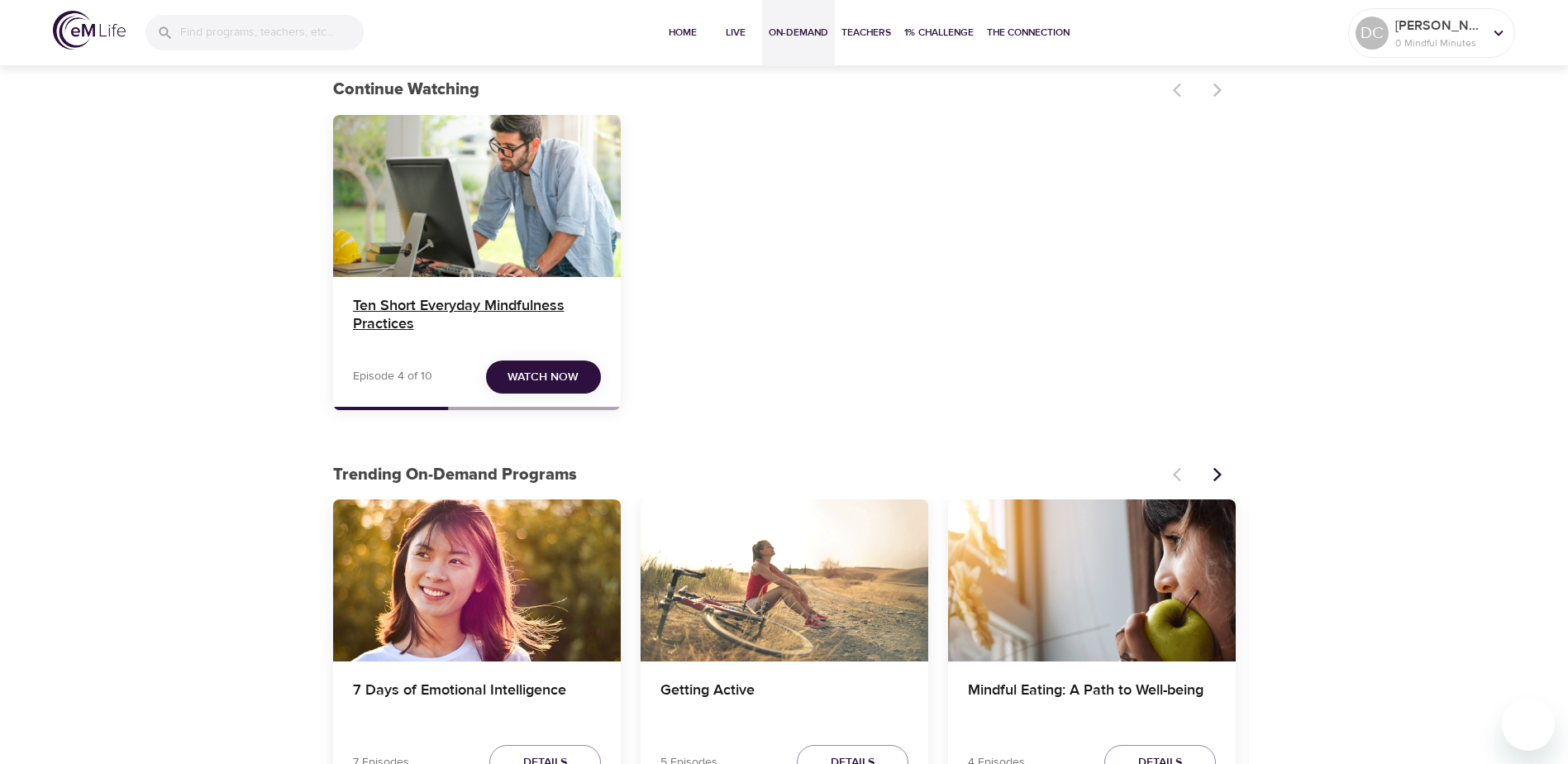
click at [522, 308] on h4 "Ten Short Everyday Mindfulness Practices" at bounding box center [476, 316] width 248 height 40
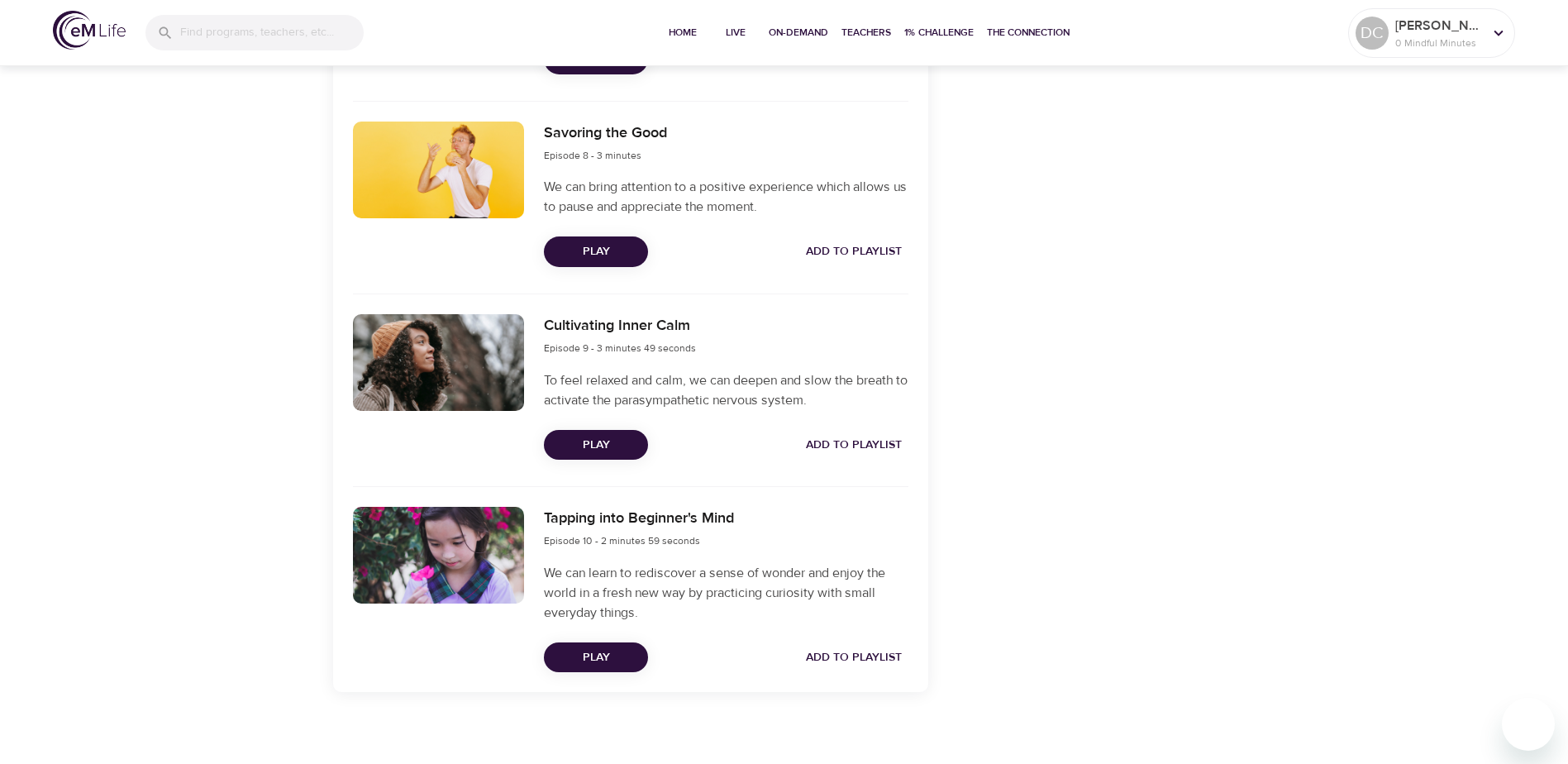
scroll to position [2050, 0]
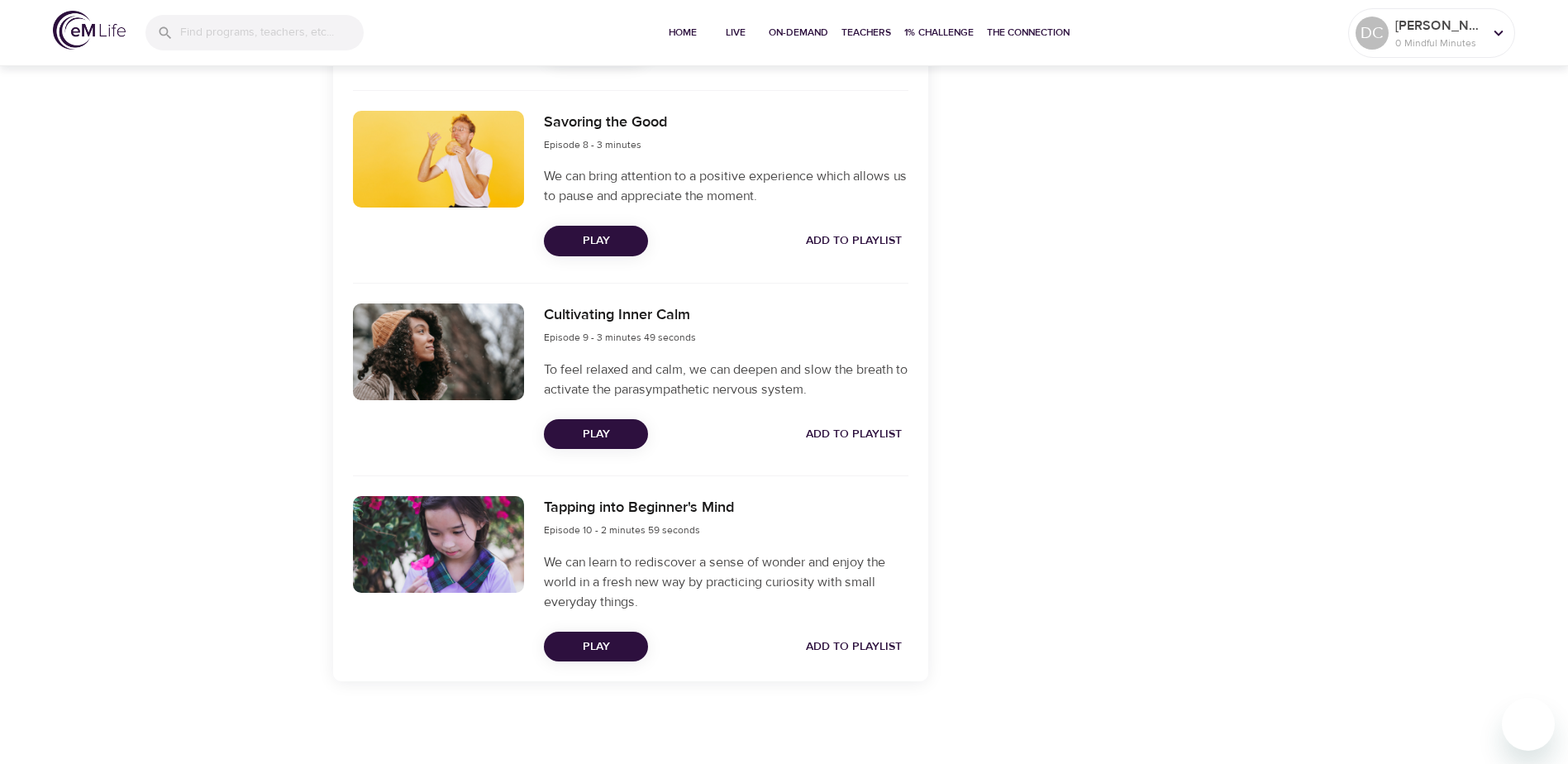
click at [608, 436] on span "Play" at bounding box center [596, 434] width 78 height 20
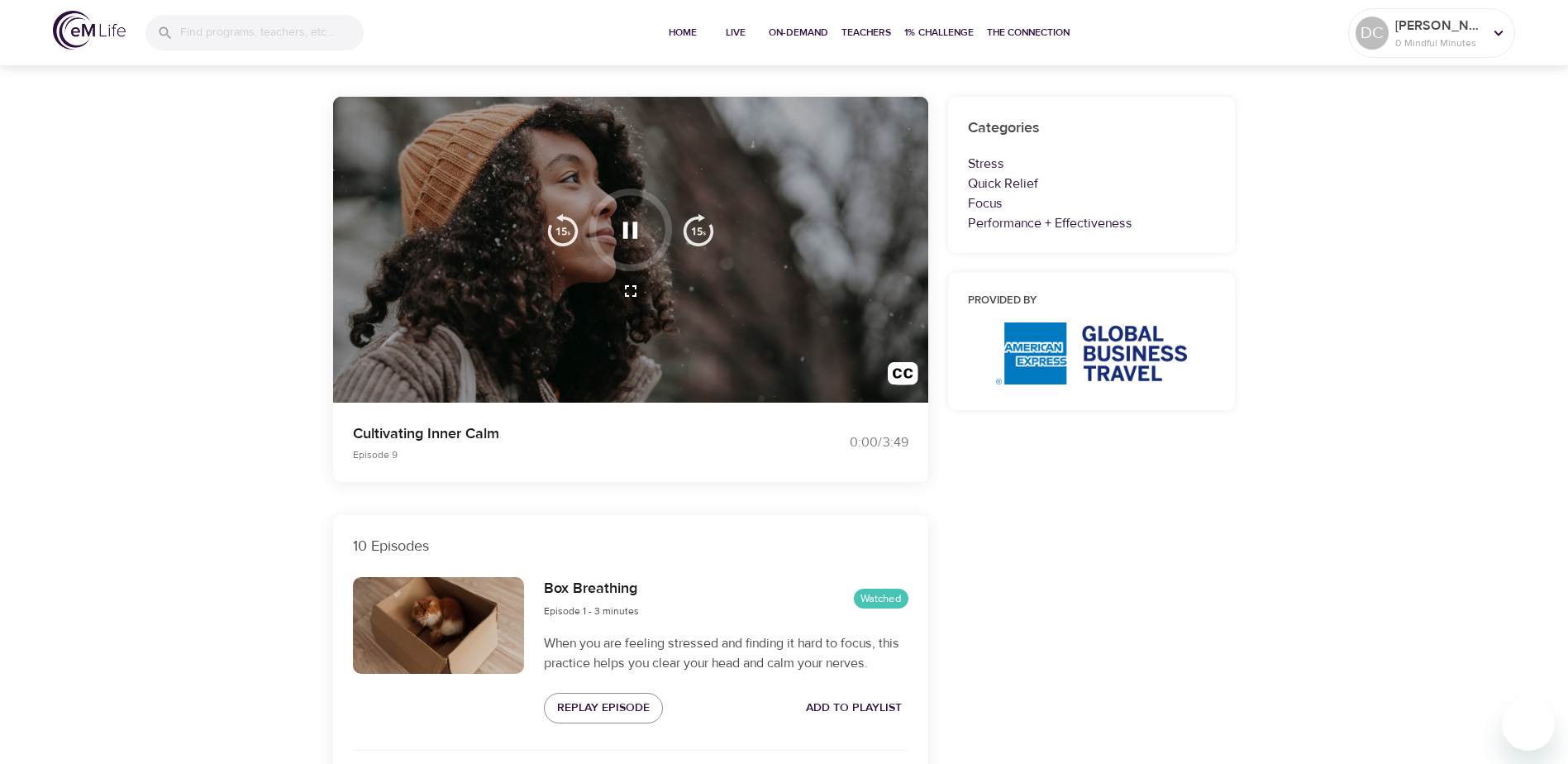
scroll to position [0, 0]
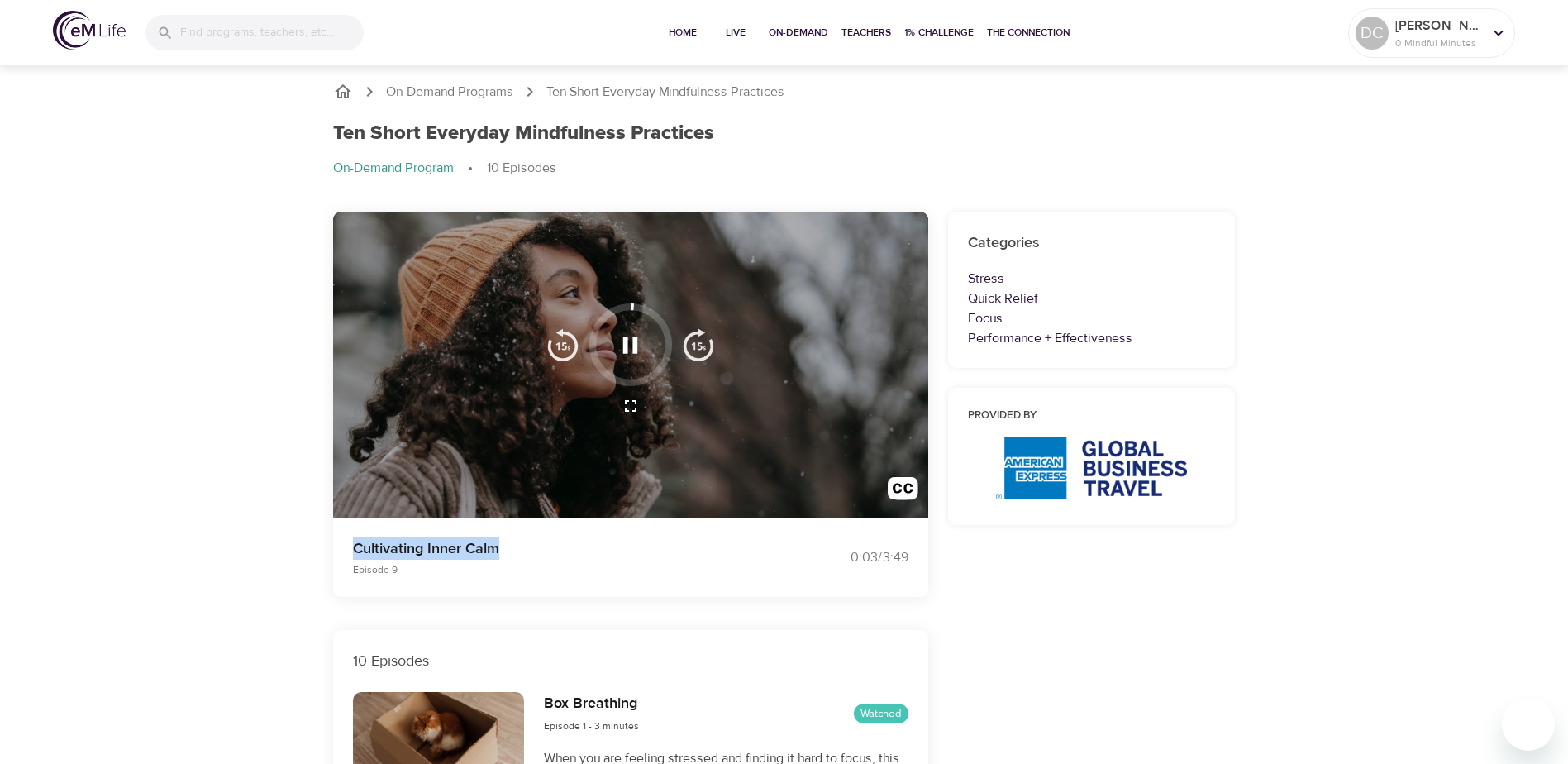
drag, startPoint x: 504, startPoint y: 546, endPoint x: 350, endPoint y: 543, distance: 154.0
click at [350, 543] on div "Cultivating Inner Calm Episode 9" at bounding box center [558, 557] width 432 height 59
copy p "Cultivating Inner Calm"
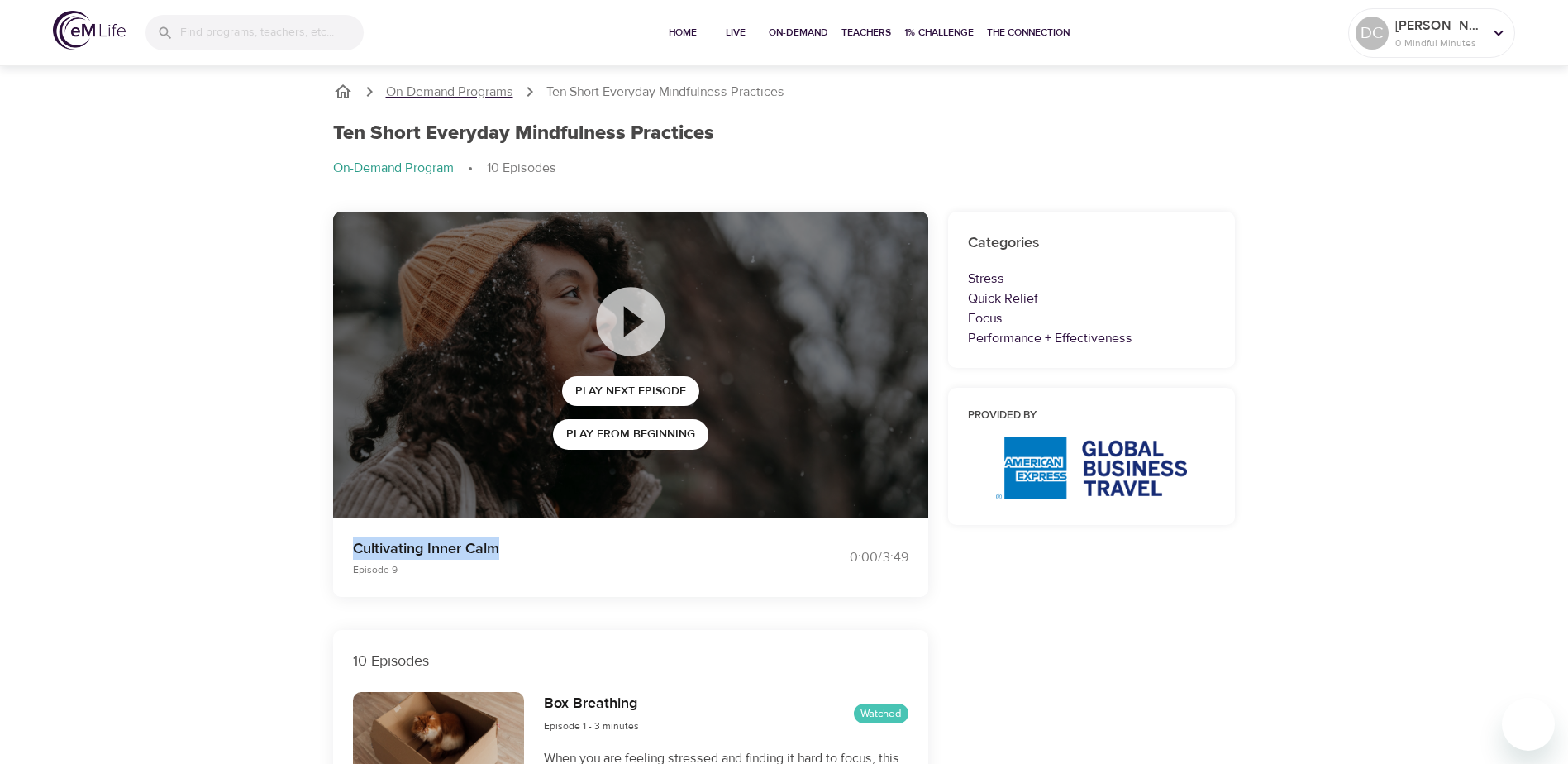
click at [466, 90] on p "On-Demand Programs" at bounding box center [449, 92] width 128 height 19
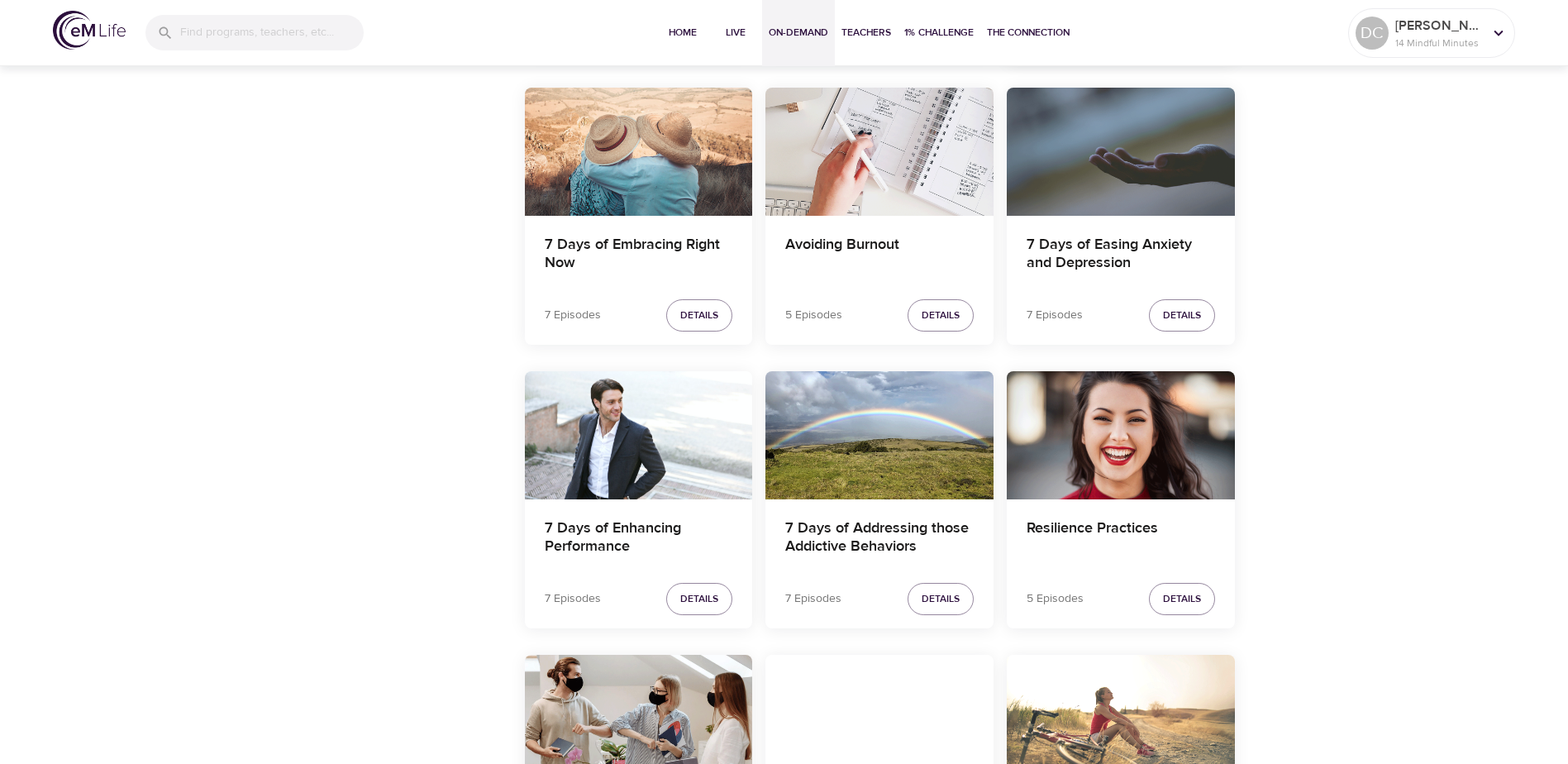
scroll to position [2645, 0]
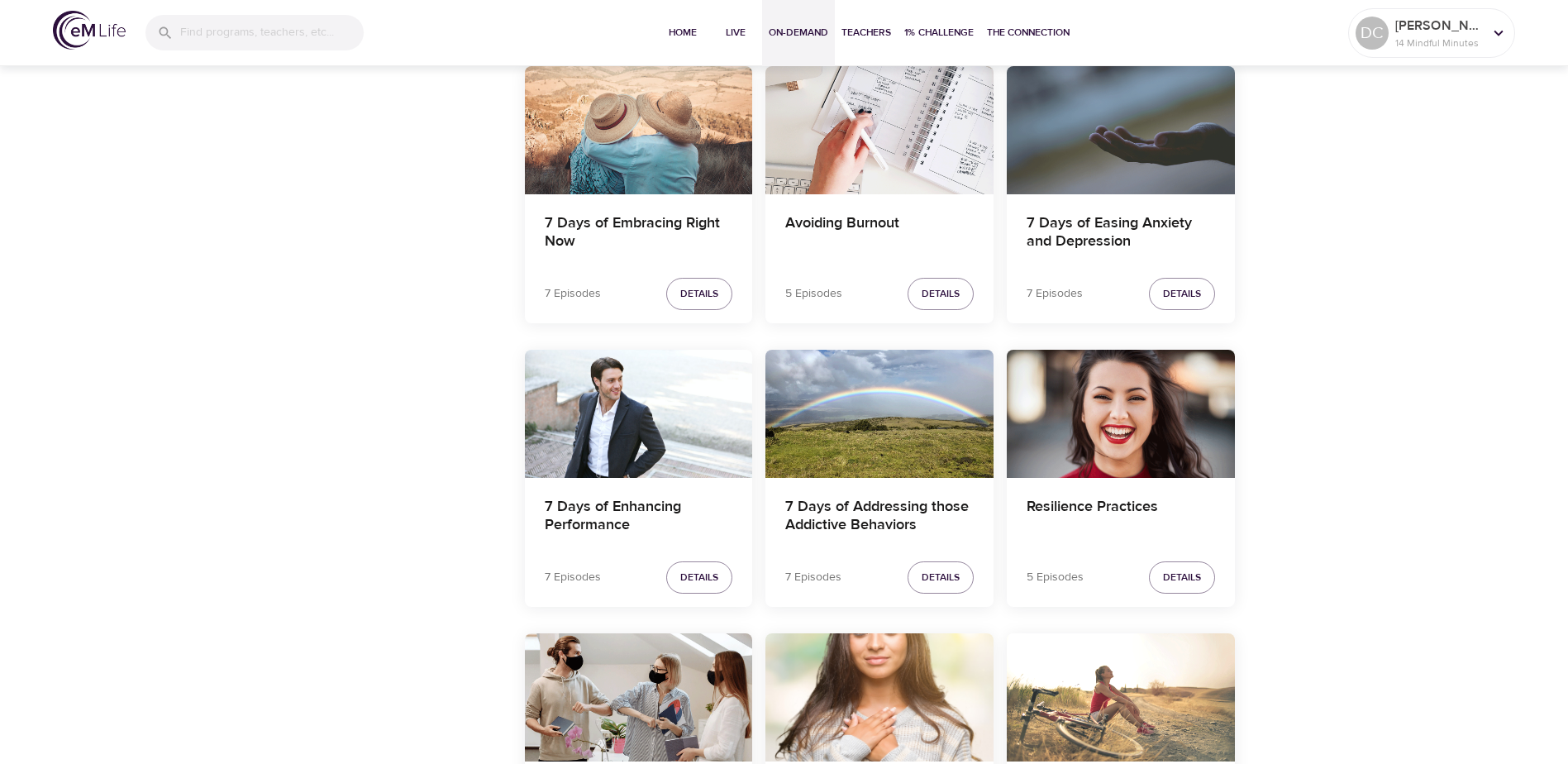
click at [842, 296] on div "5 Episodes Details" at bounding box center [879, 294] width 188 height 32
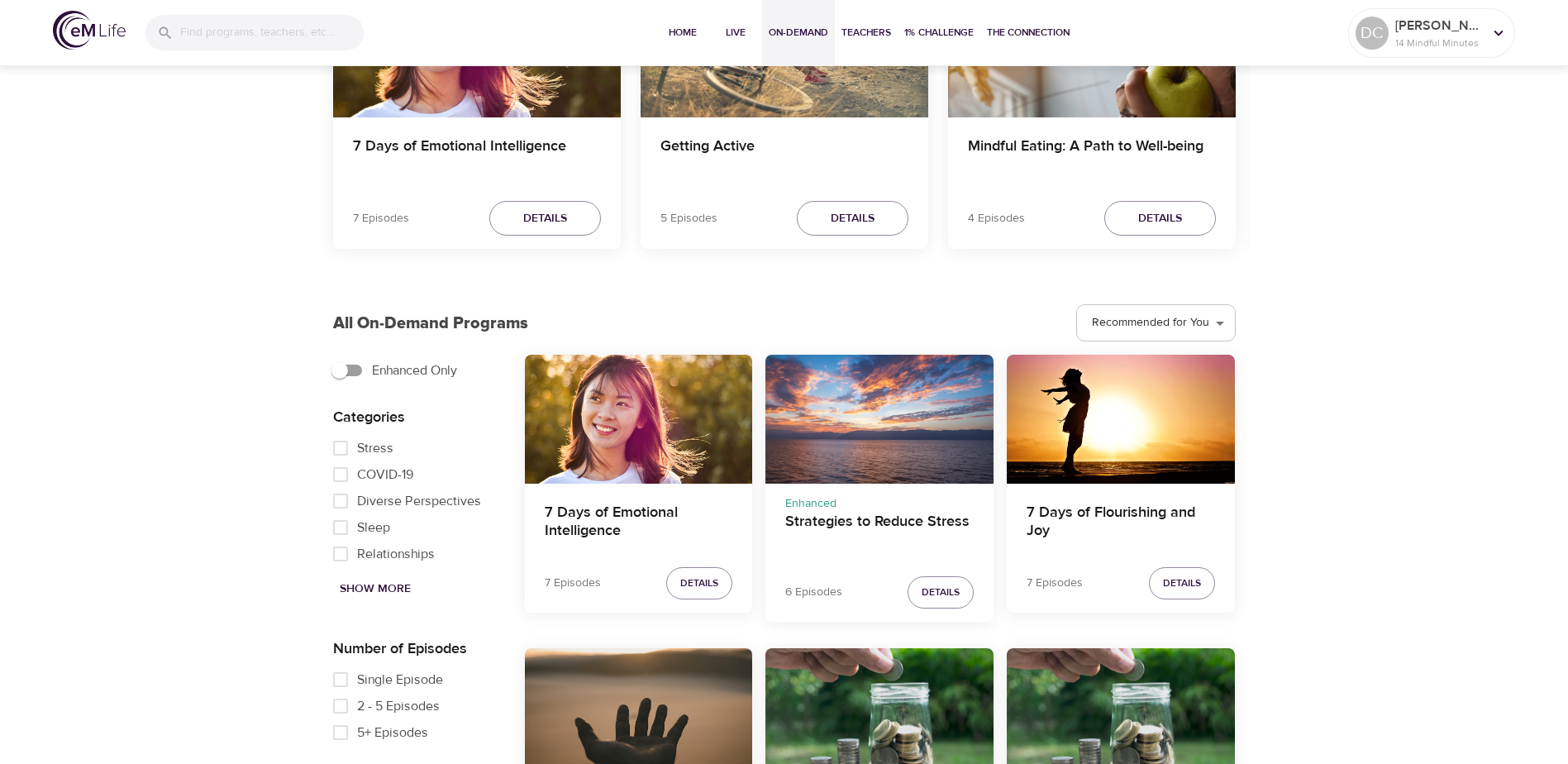
scroll to position [719, 0]
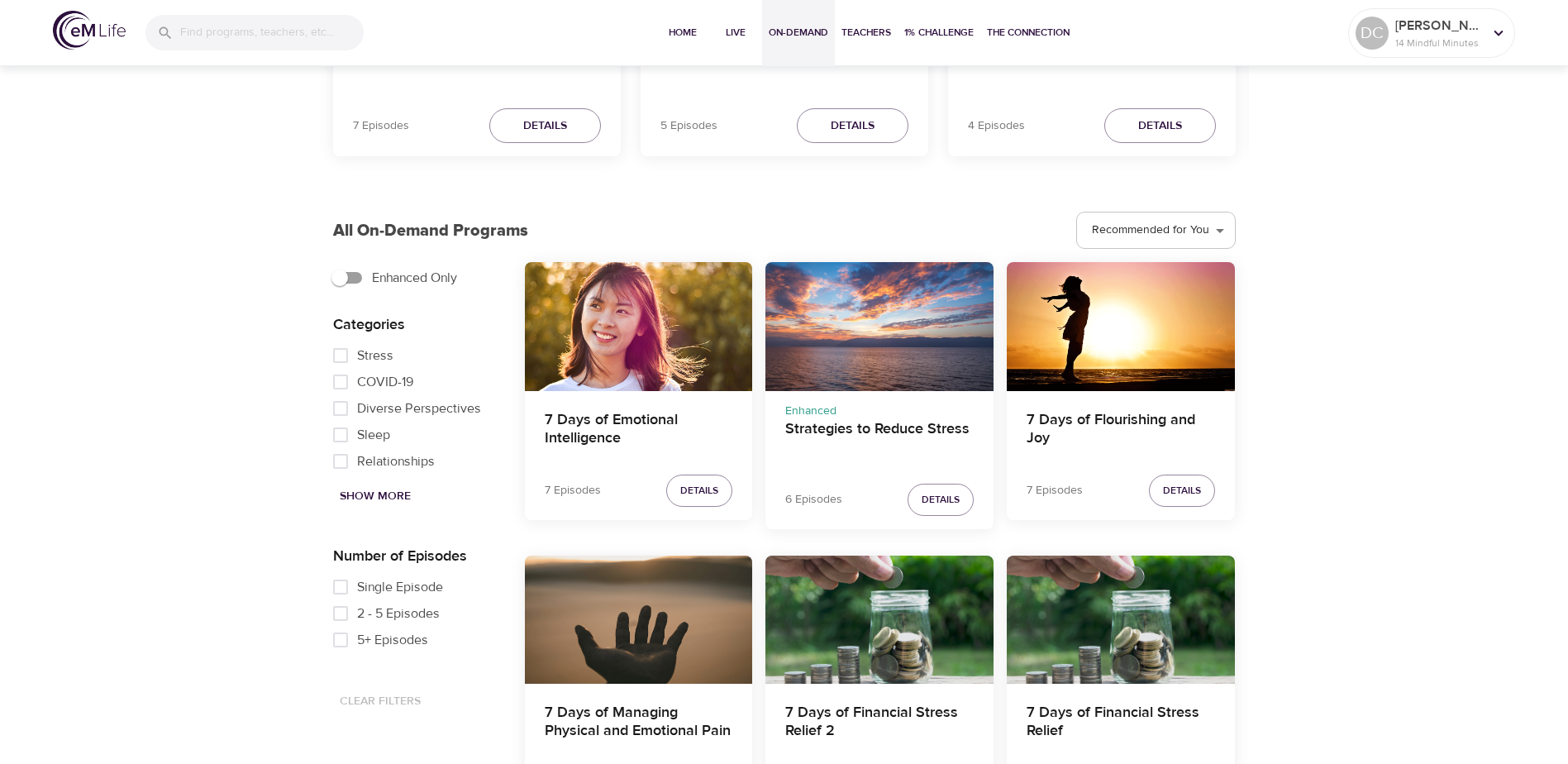
click at [344, 433] on input "Sleep" at bounding box center [340, 434] width 33 height 26
checkbox input "true"
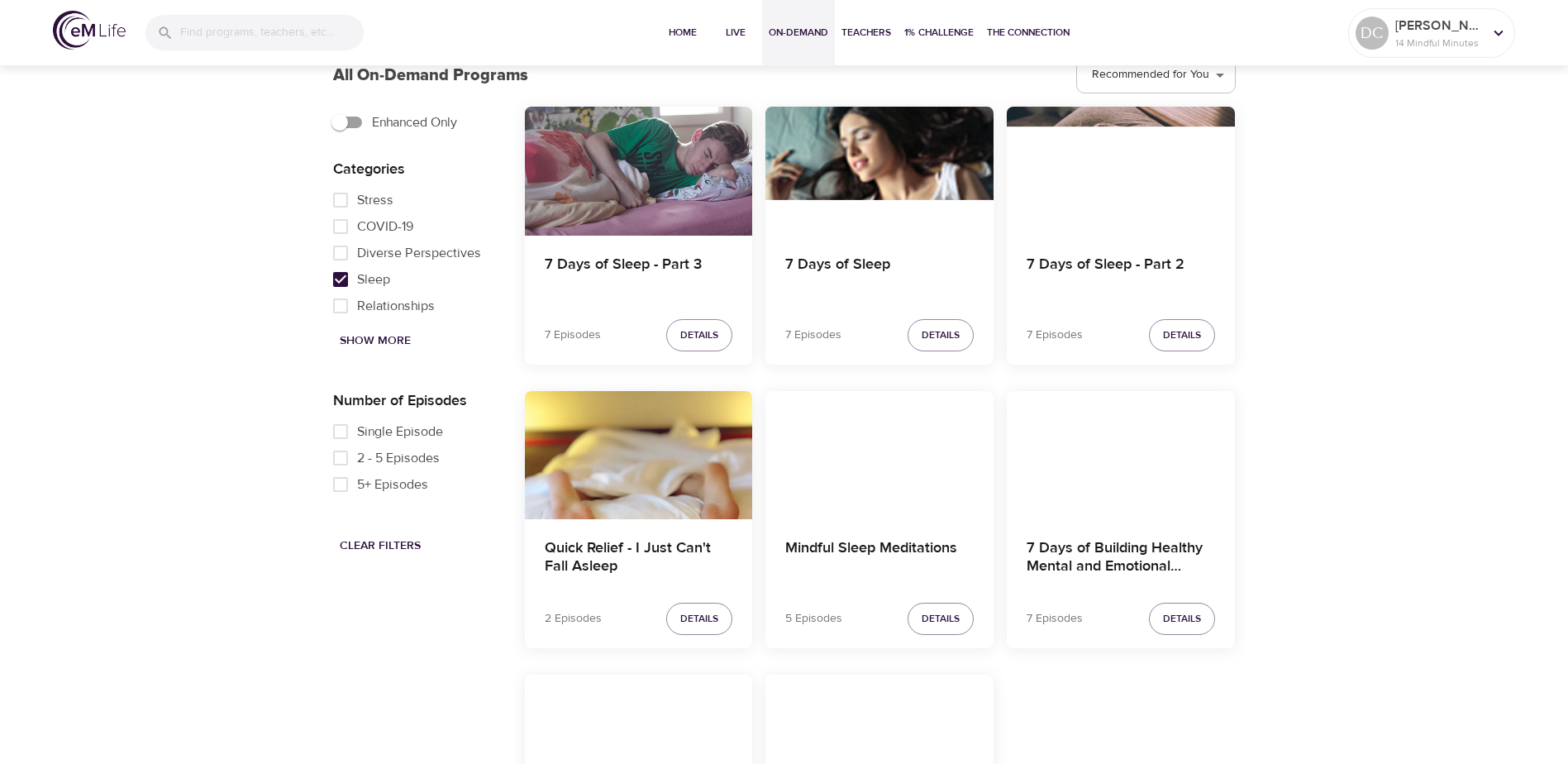
scroll to position [1069, 0]
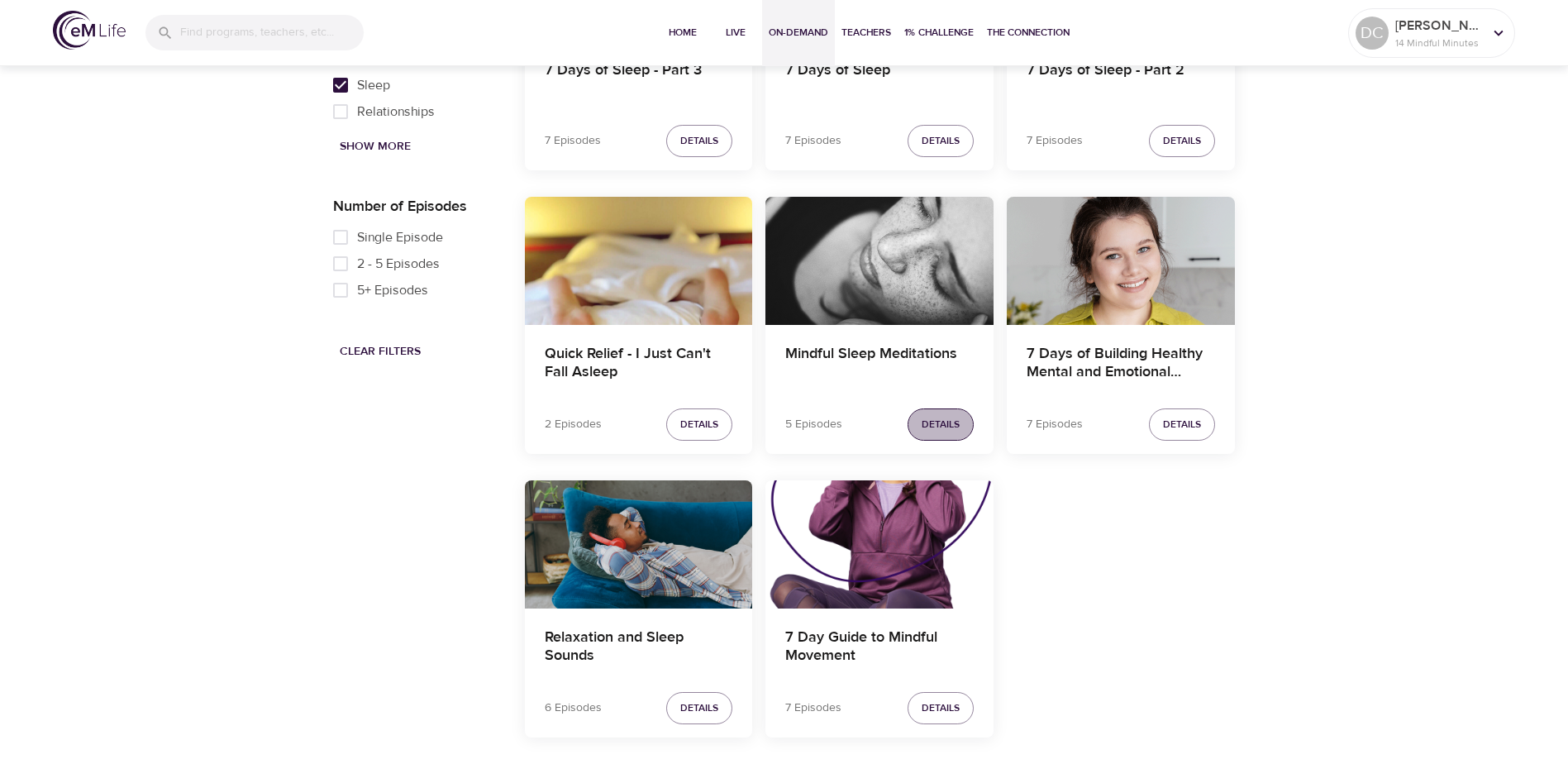
click at [941, 416] on span "Details" at bounding box center [940, 424] width 38 height 18
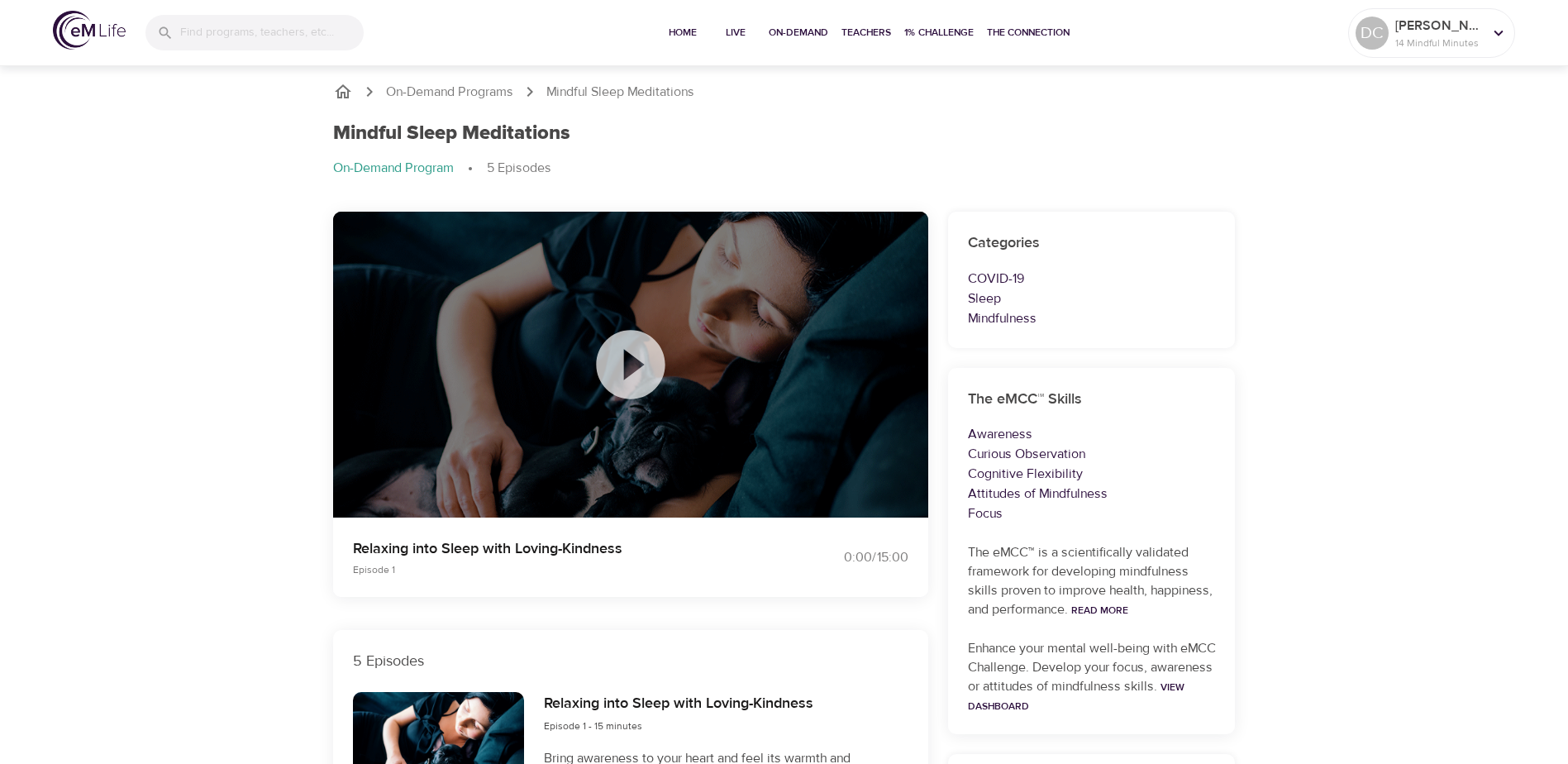
click at [628, 377] on icon at bounding box center [629, 363] width 68 height 68
